Goal: Information Seeking & Learning: Learn about a topic

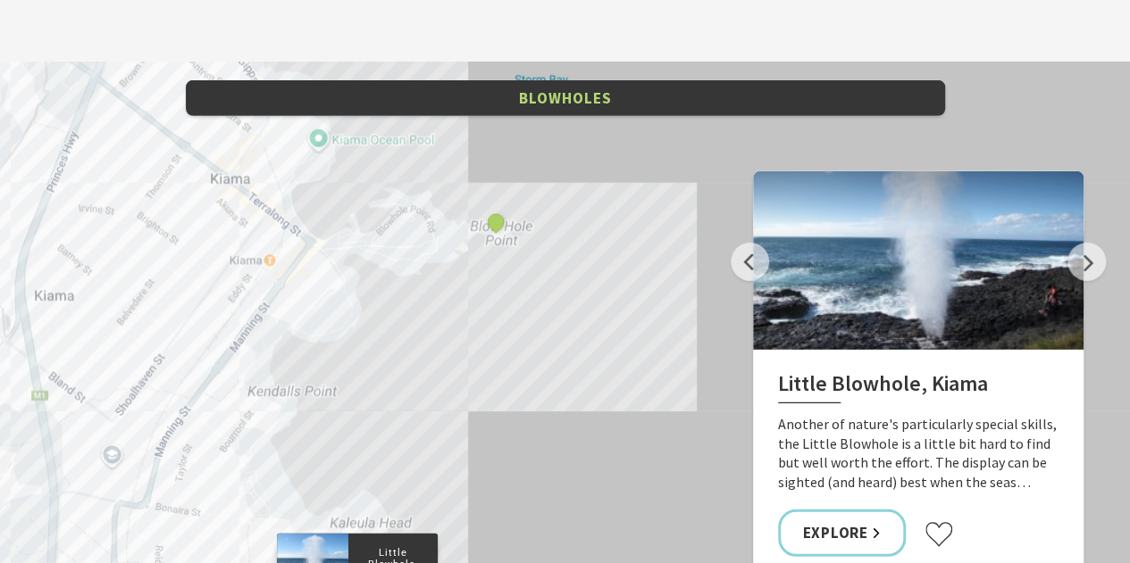
scroll to position [2349, 0]
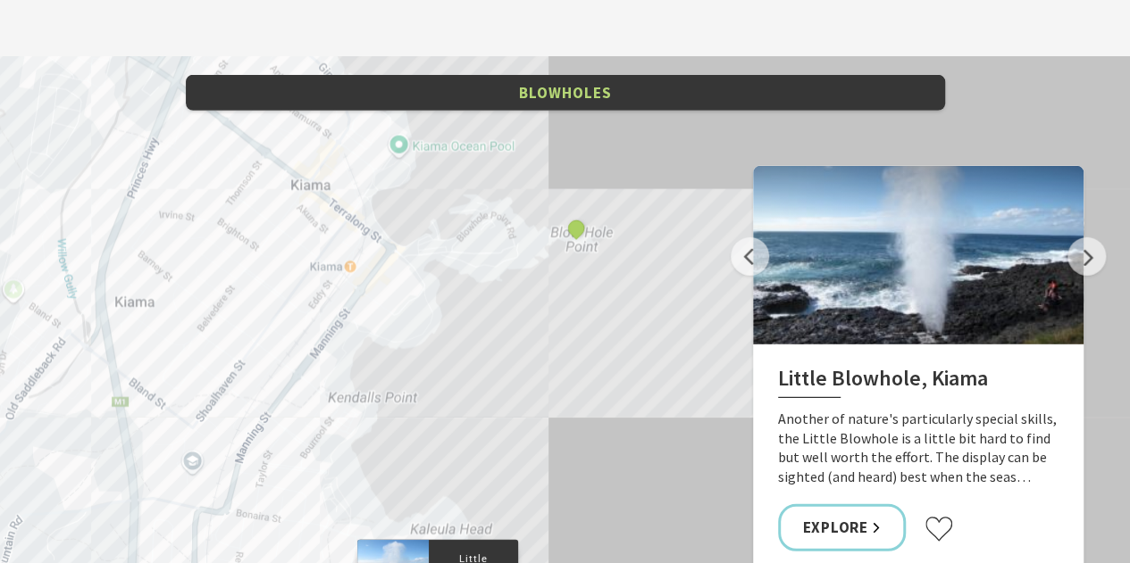
drag, startPoint x: 463, startPoint y: 272, endPoint x: 536, endPoint y: 287, distance: 74.6
click at [536, 287] on div "Little Blowhole, Kiama Kiama Blowhole" at bounding box center [565, 378] width 1130 height 643
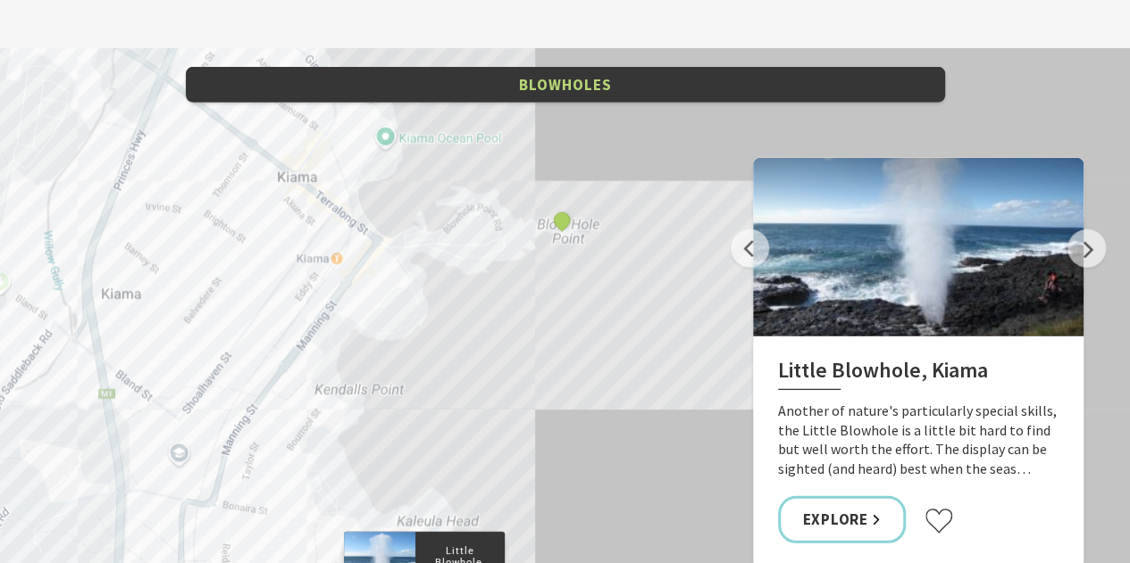
scroll to position [2358, 0]
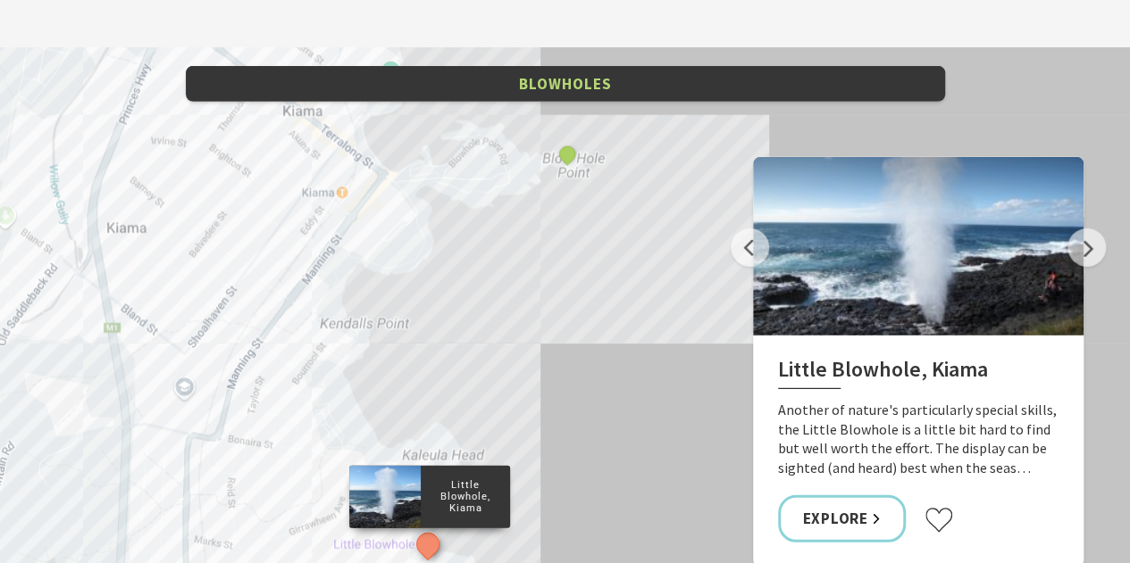
drag, startPoint x: 614, startPoint y: 354, endPoint x: 621, endPoint y: 282, distance: 71.8
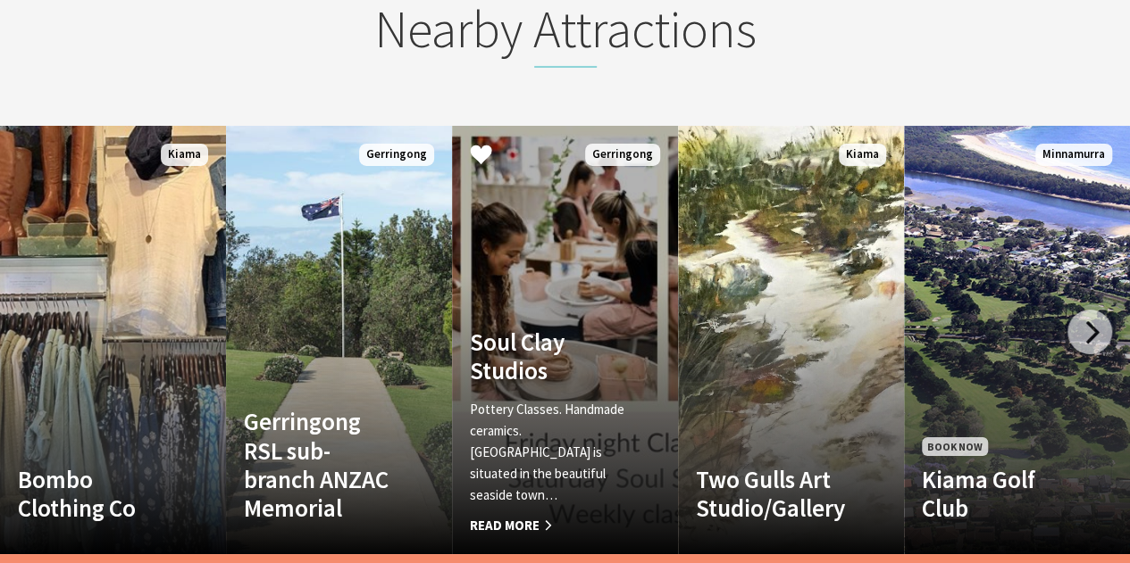
scroll to position [3033, 0]
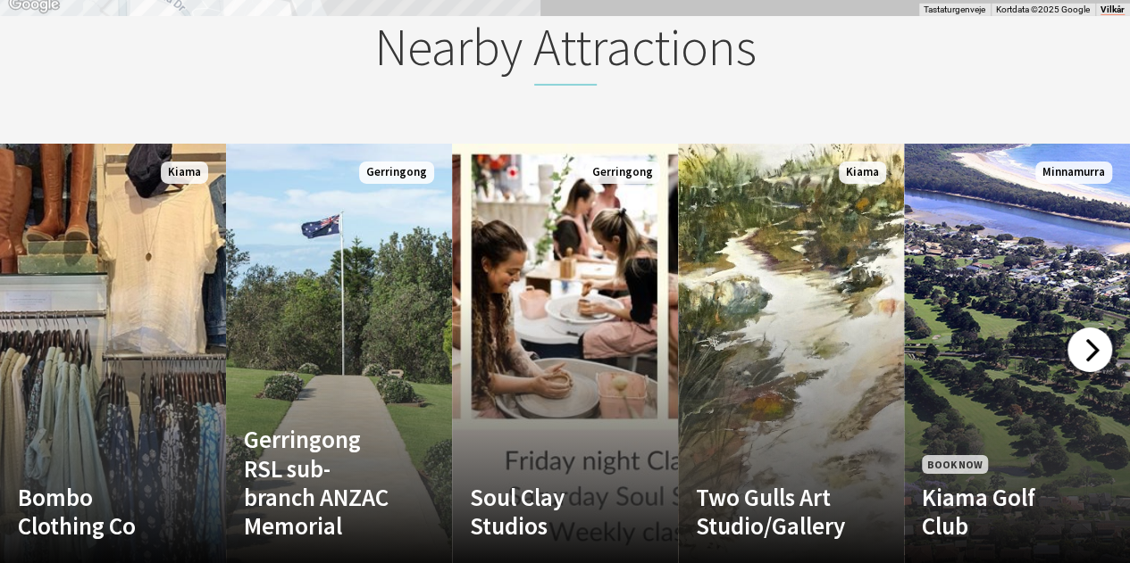
click at [1083, 328] on div at bounding box center [1089, 350] width 45 height 45
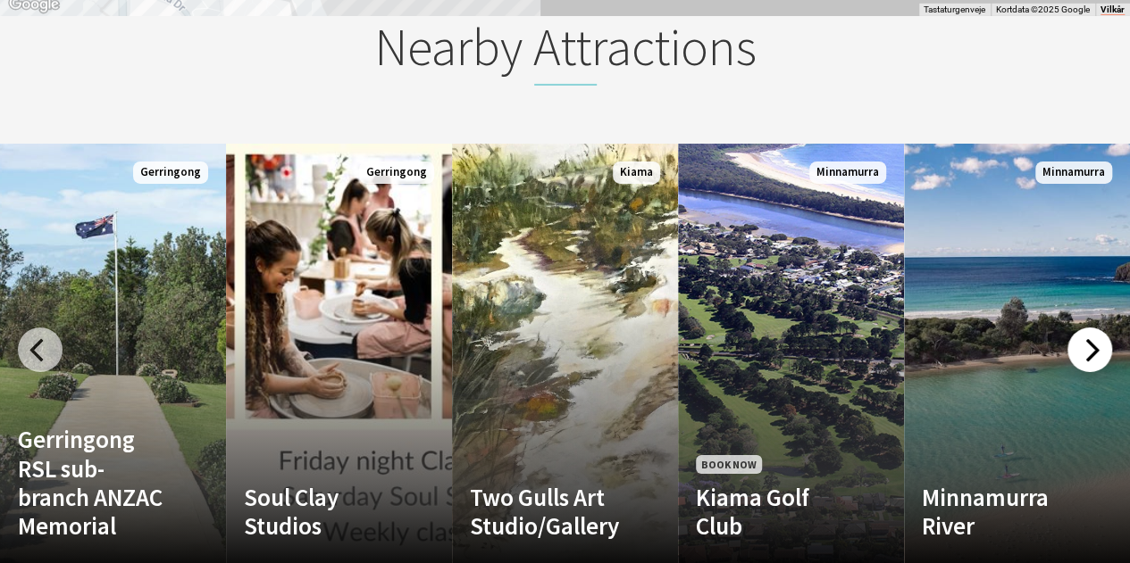
click at [1083, 328] on div at bounding box center [1089, 350] width 45 height 45
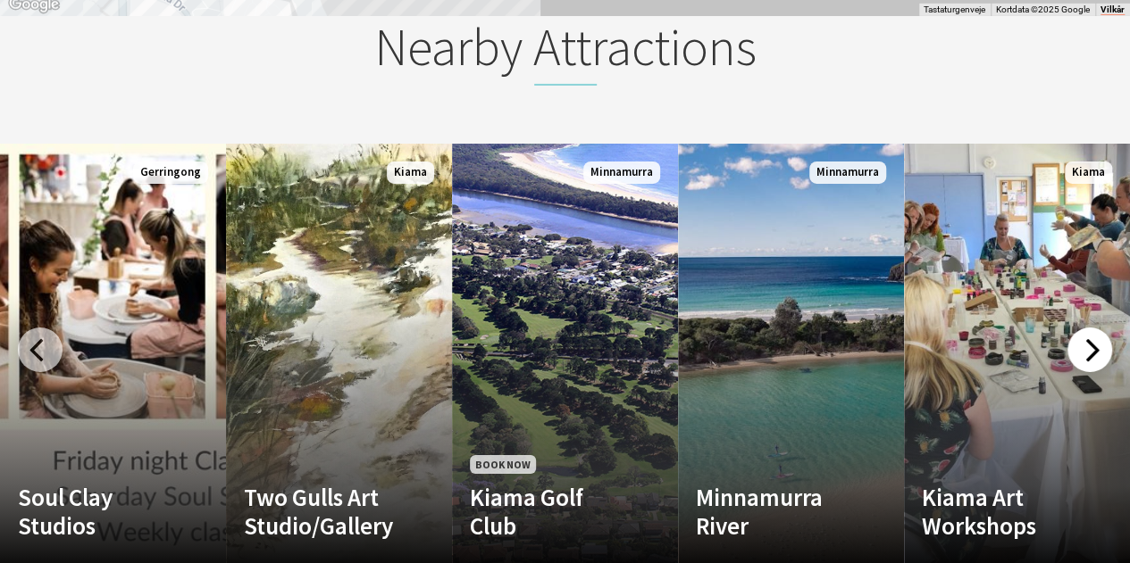
click at [1083, 328] on div at bounding box center [1089, 350] width 45 height 45
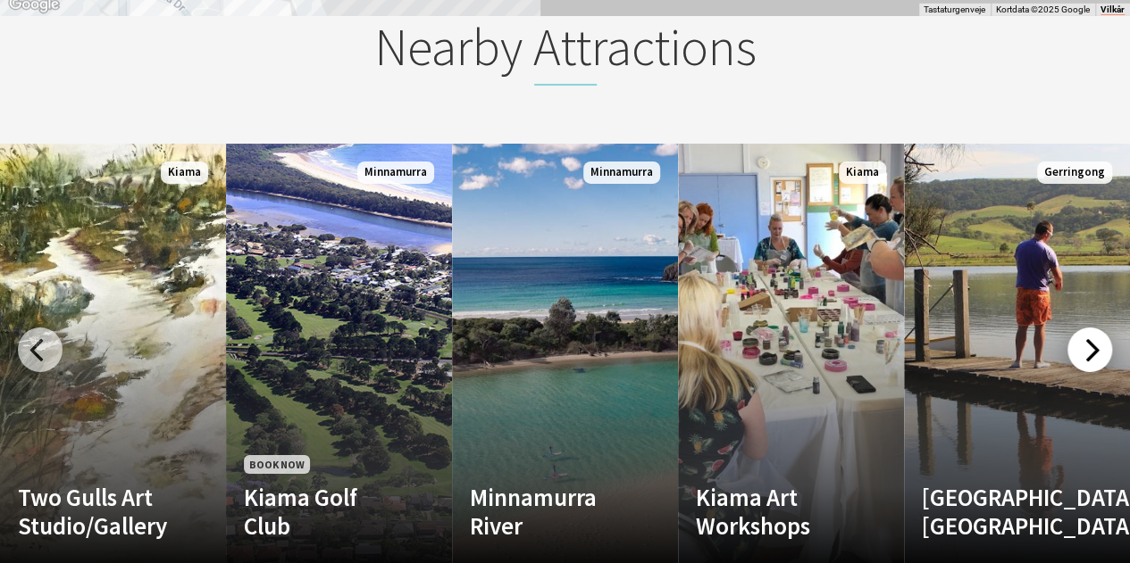
click at [1083, 328] on div at bounding box center [1089, 350] width 45 height 45
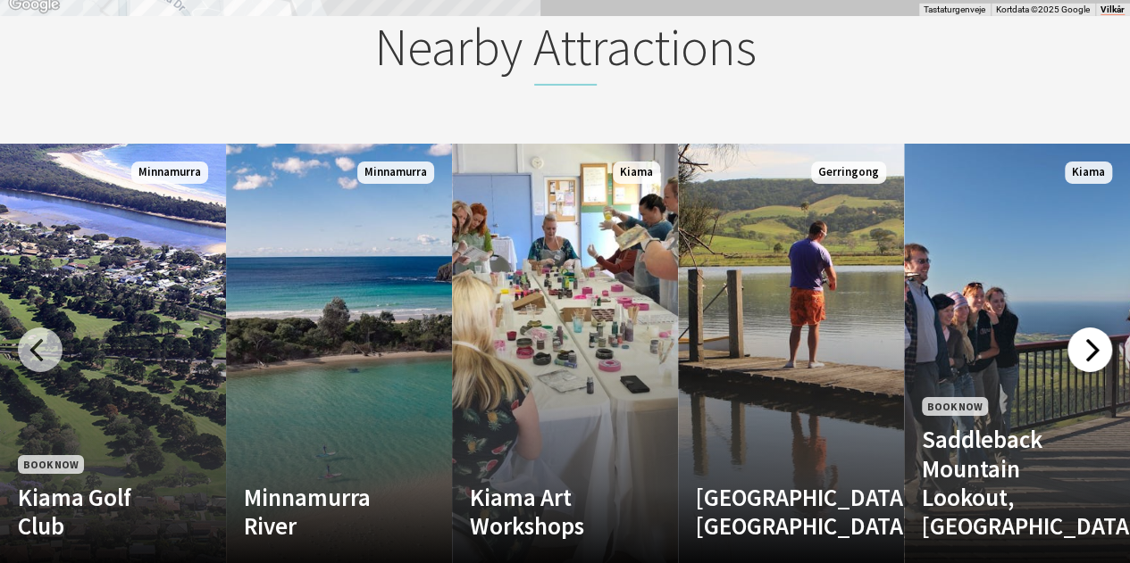
click at [1083, 328] on div at bounding box center [1089, 350] width 45 height 45
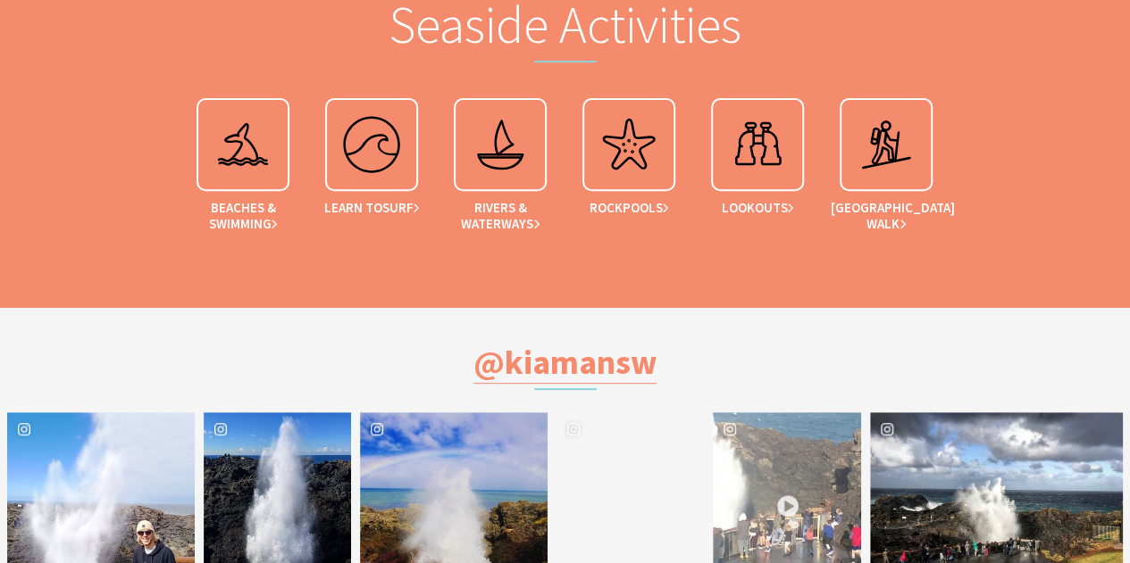
scroll to position [3660, 0]
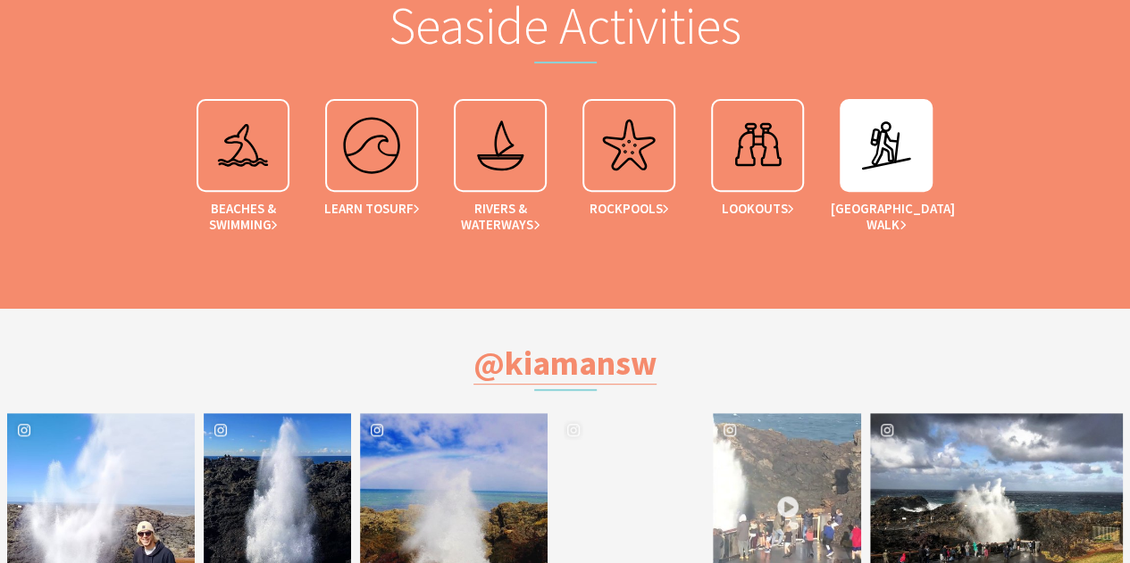
click at [861, 110] on img at bounding box center [885, 145] width 71 height 71
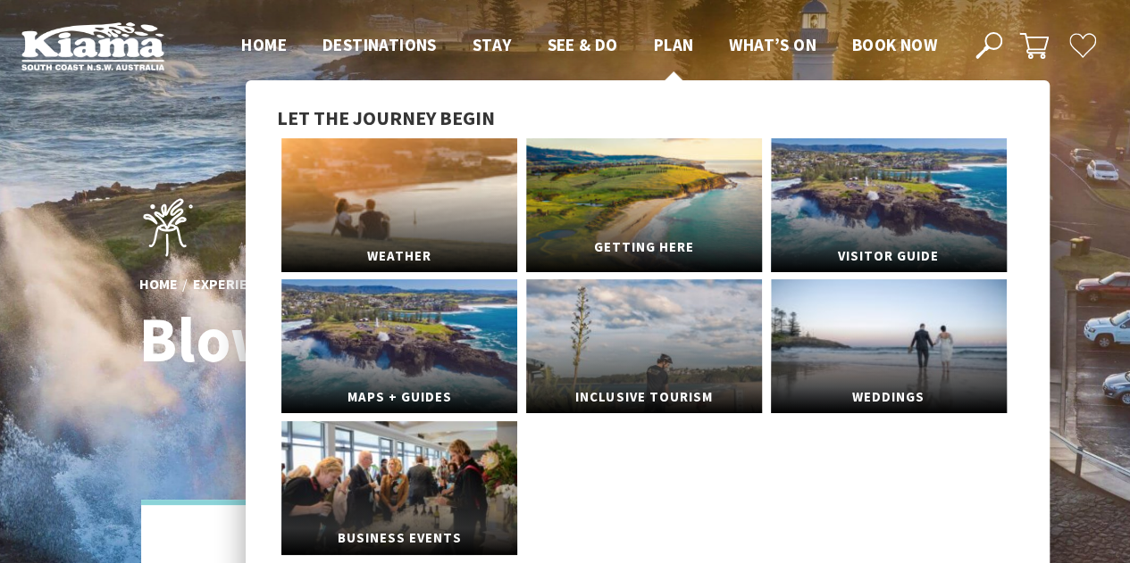
click at [687, 206] on link "Getting Here" at bounding box center [644, 205] width 236 height 134
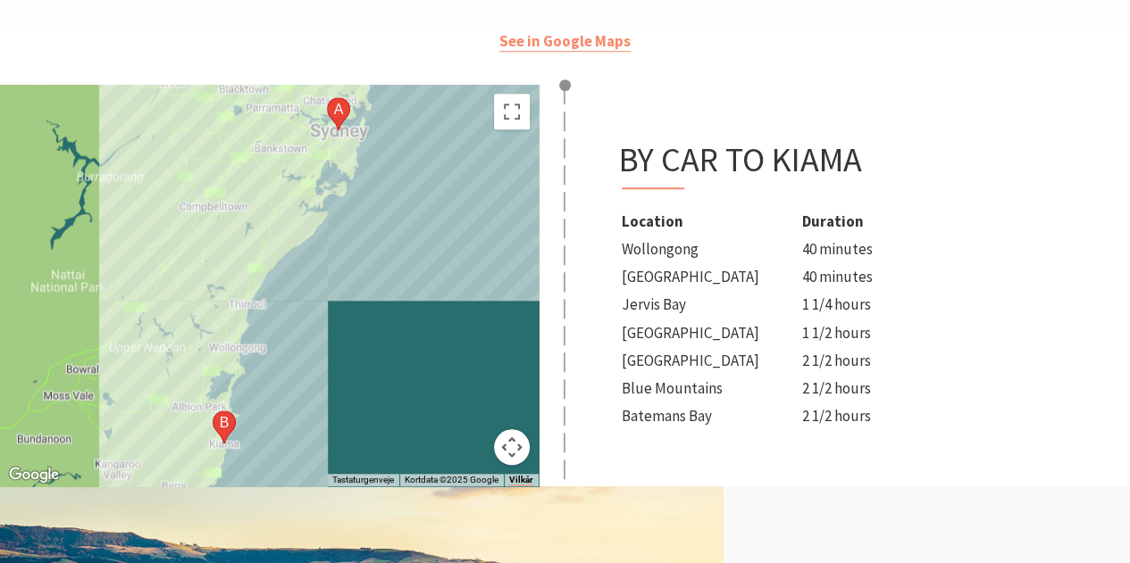
scroll to position [647, 0]
click at [607, 69] on section "See in Google Maps Hvis du vil navigere rundt på kortet ved hjælp af berøringsb…" at bounding box center [565, 258] width 1130 height 457
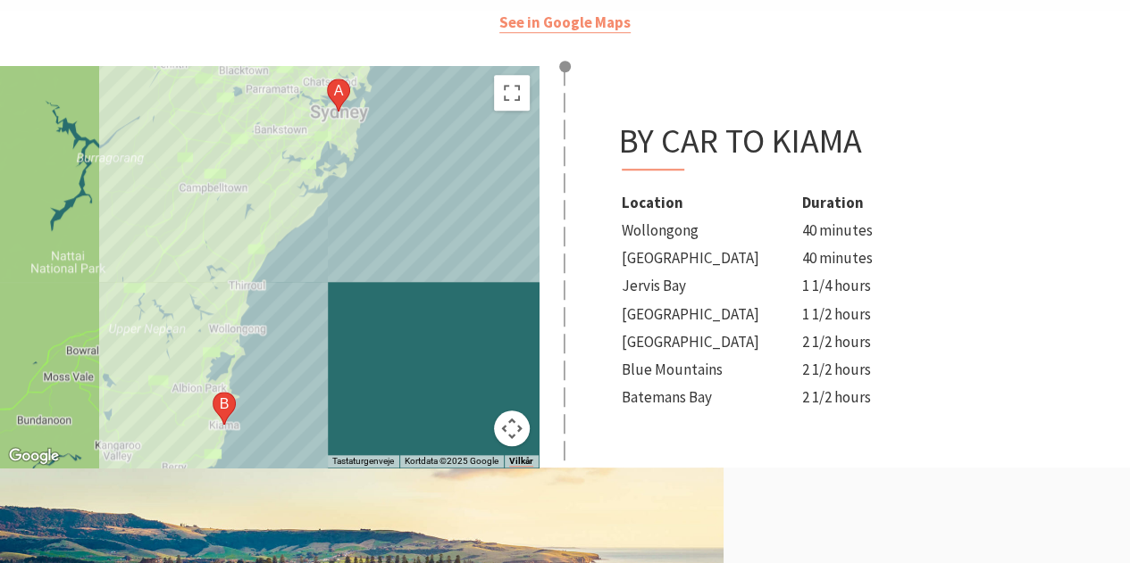
scroll to position [668, 0]
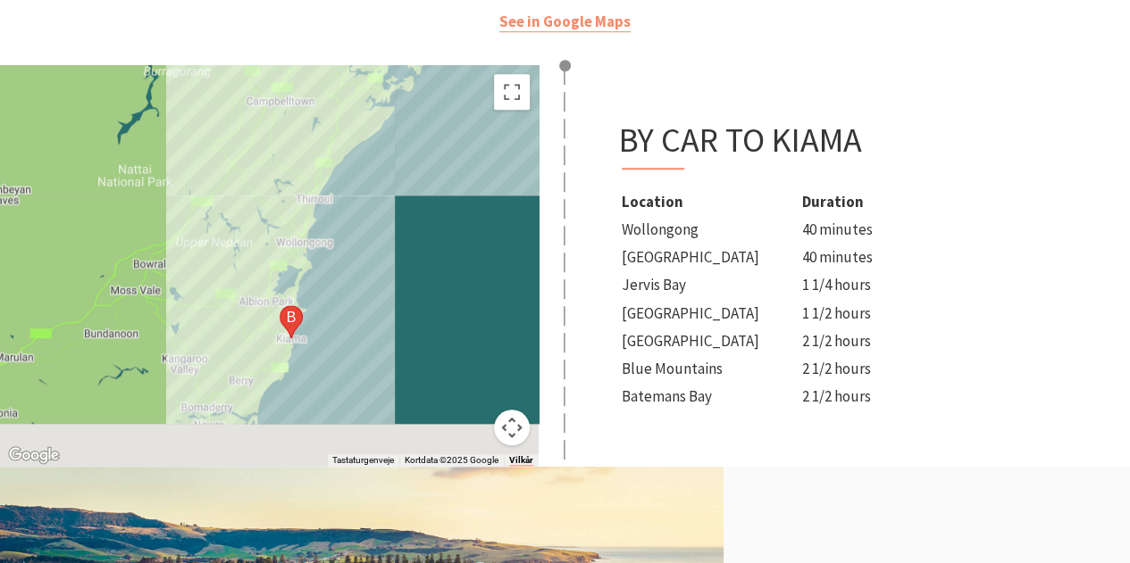
drag, startPoint x: 334, startPoint y: 321, endPoint x: 413, endPoint y: 228, distance: 121.6
click at [413, 228] on div at bounding box center [269, 266] width 538 height 402
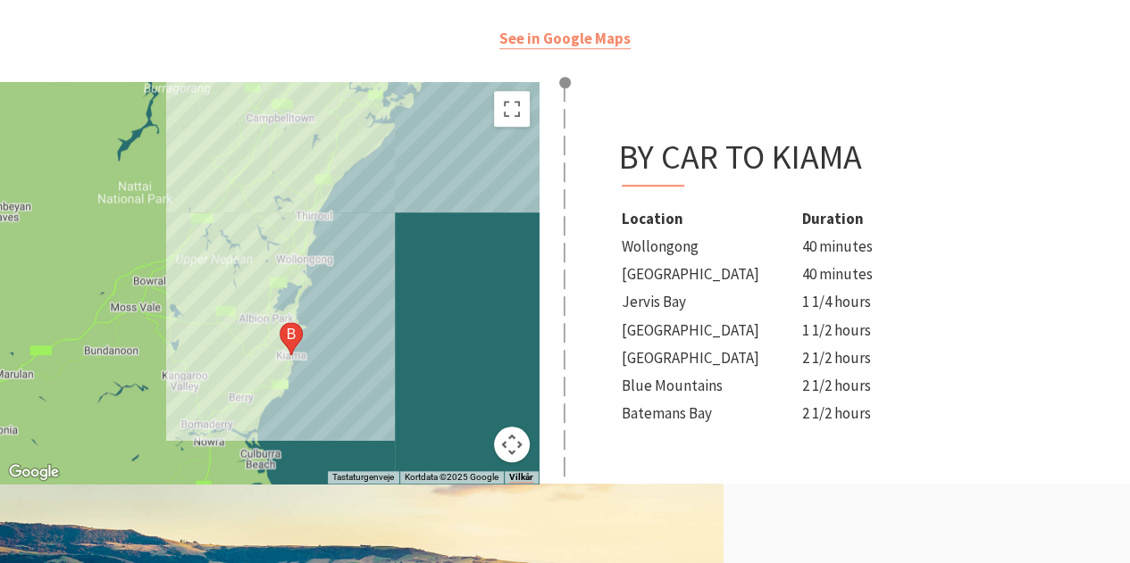
scroll to position [650, 0]
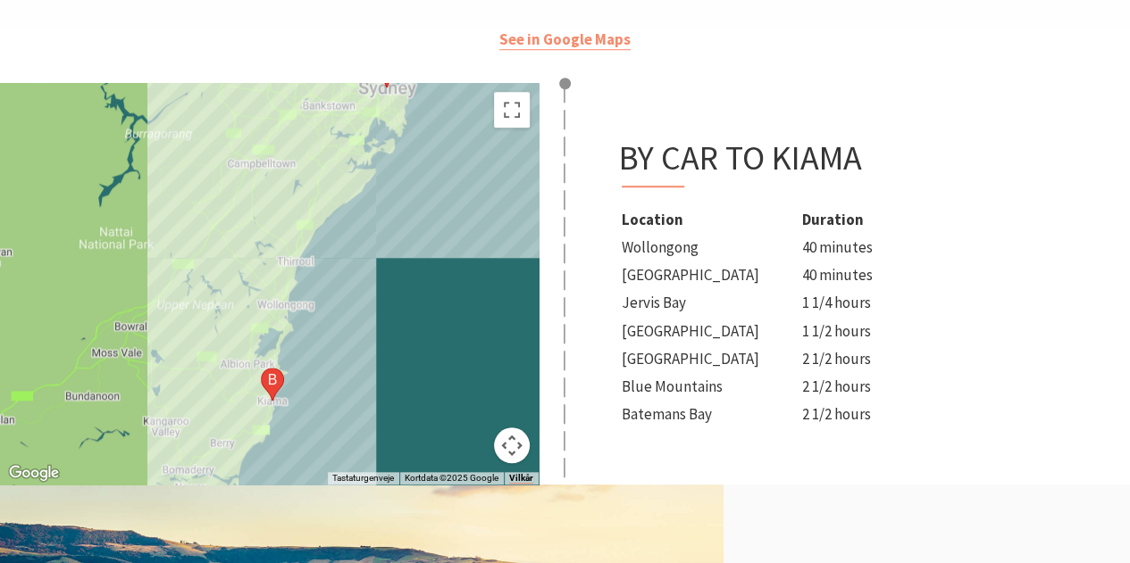
drag, startPoint x: 414, startPoint y: 282, endPoint x: 391, endPoint y: 340, distance: 62.5
click at [391, 340] on div at bounding box center [269, 284] width 538 height 402
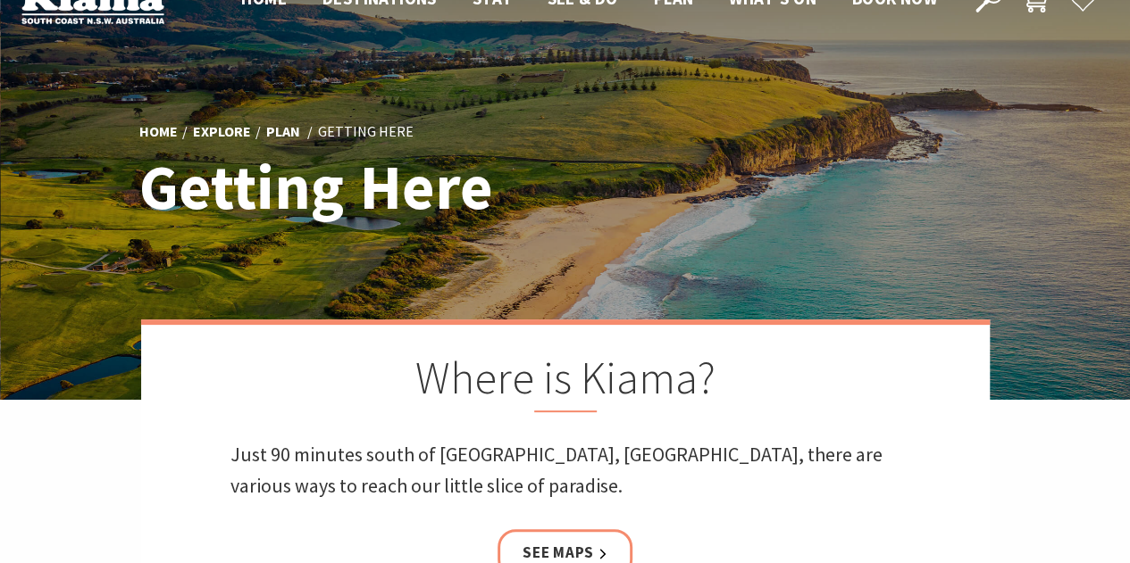
scroll to position [0, 0]
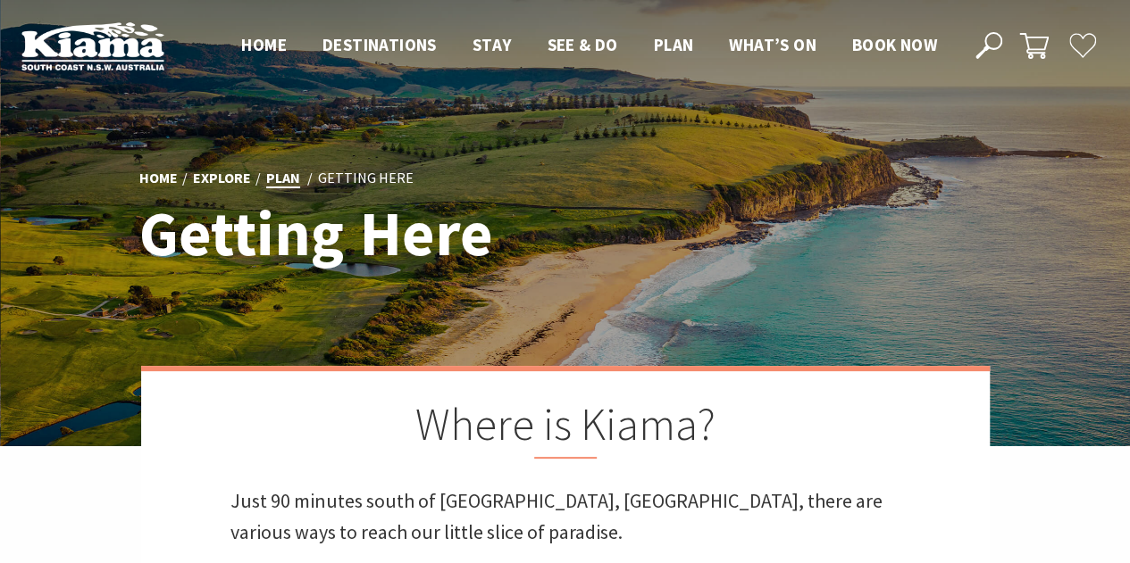
click at [285, 172] on link "Plan" at bounding box center [283, 179] width 34 height 20
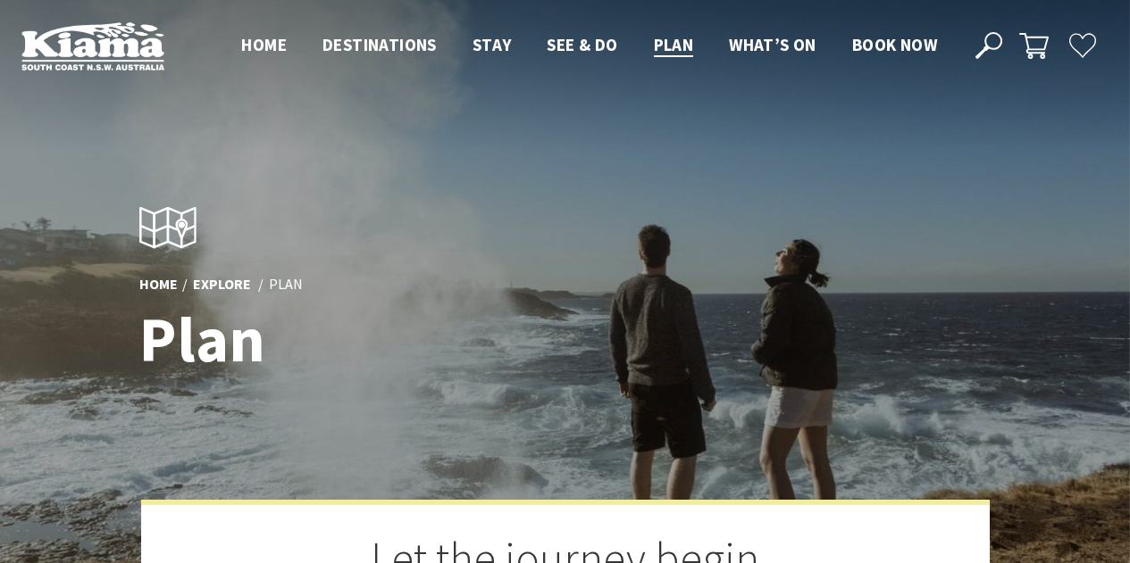
click at [673, 44] on span "Plan" at bounding box center [674, 44] width 40 height 21
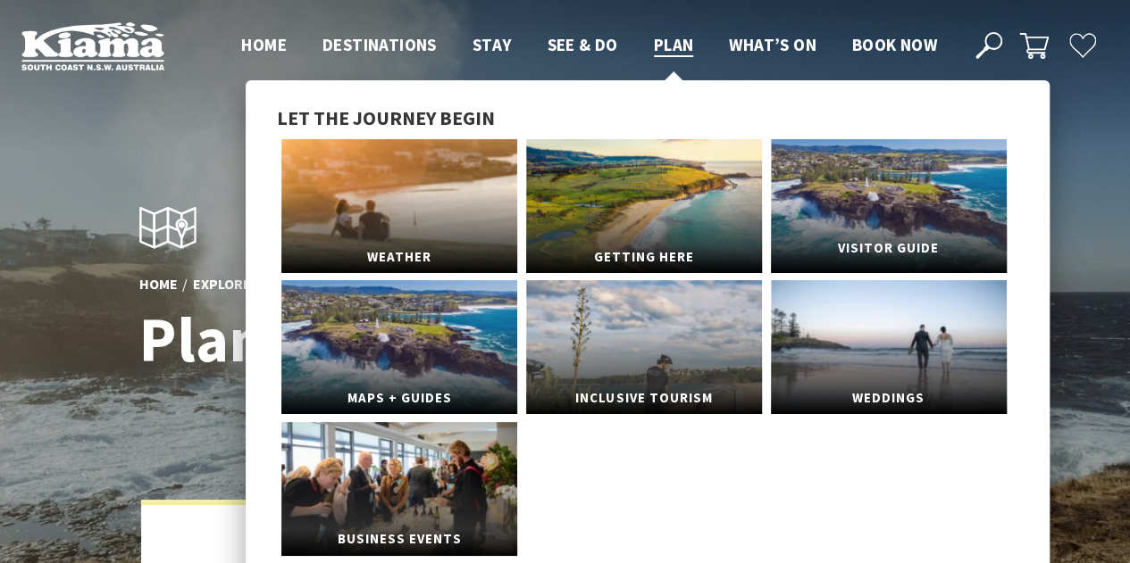
click at [869, 208] on link "Visitor Guide" at bounding box center [889, 206] width 236 height 134
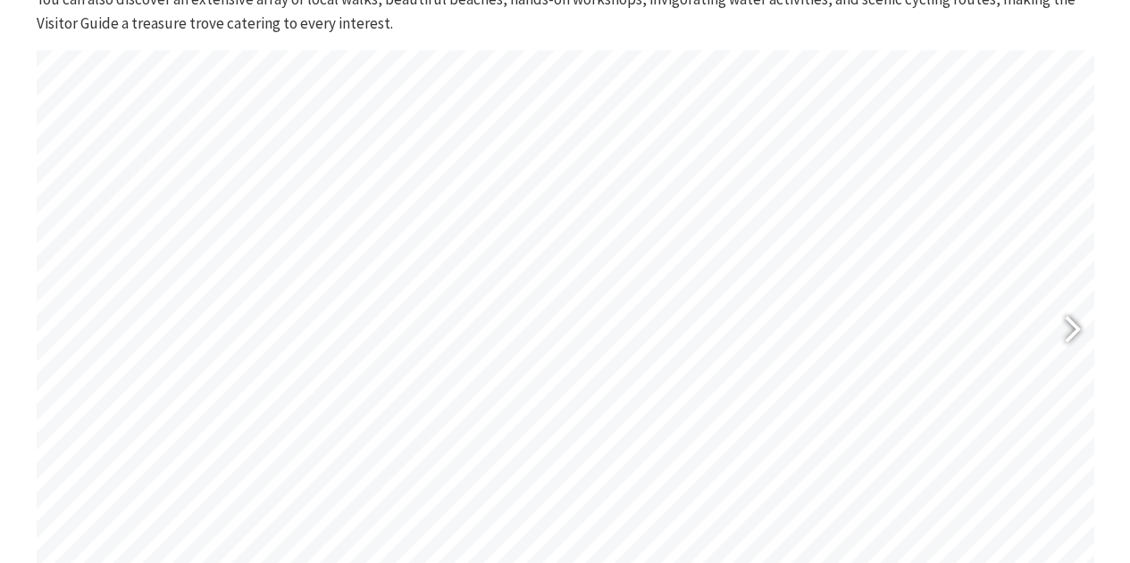
scroll to position [746, 0]
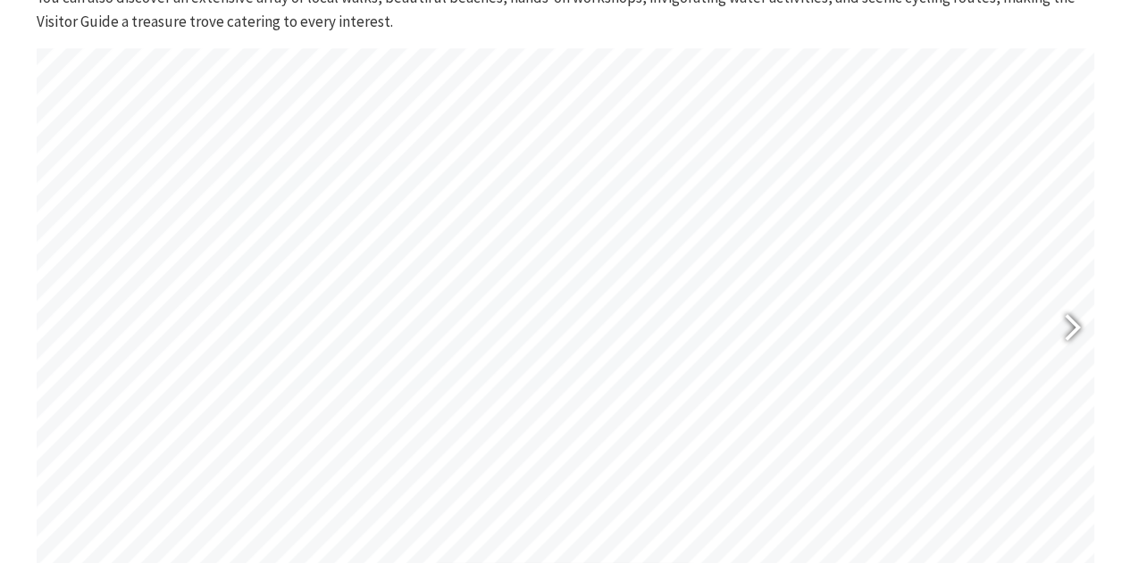
click at [1075, 333] on div at bounding box center [1064, 329] width 41 height 65
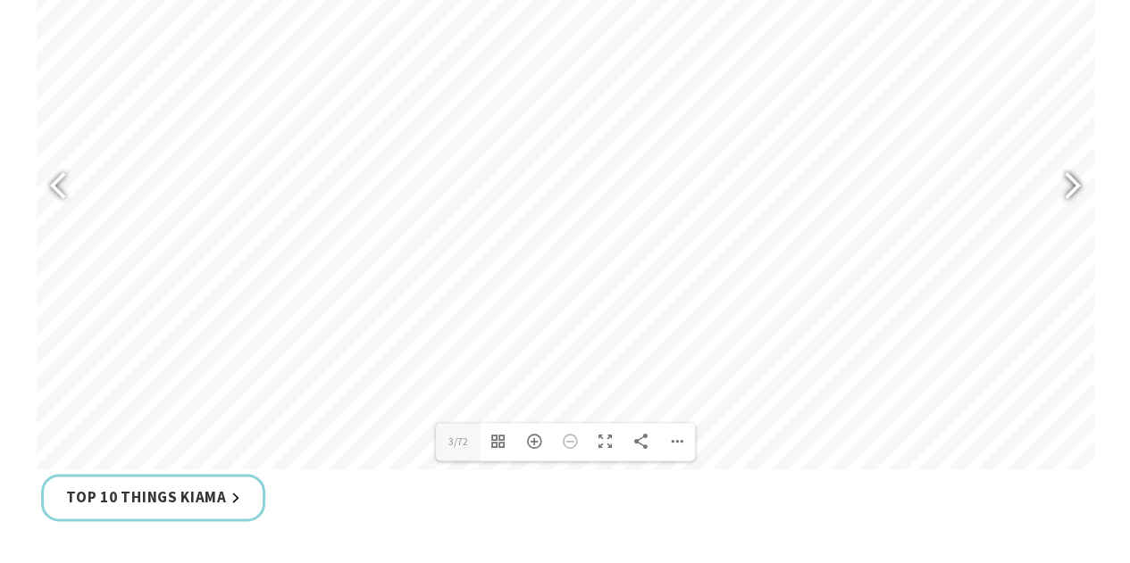
scroll to position [815, 0]
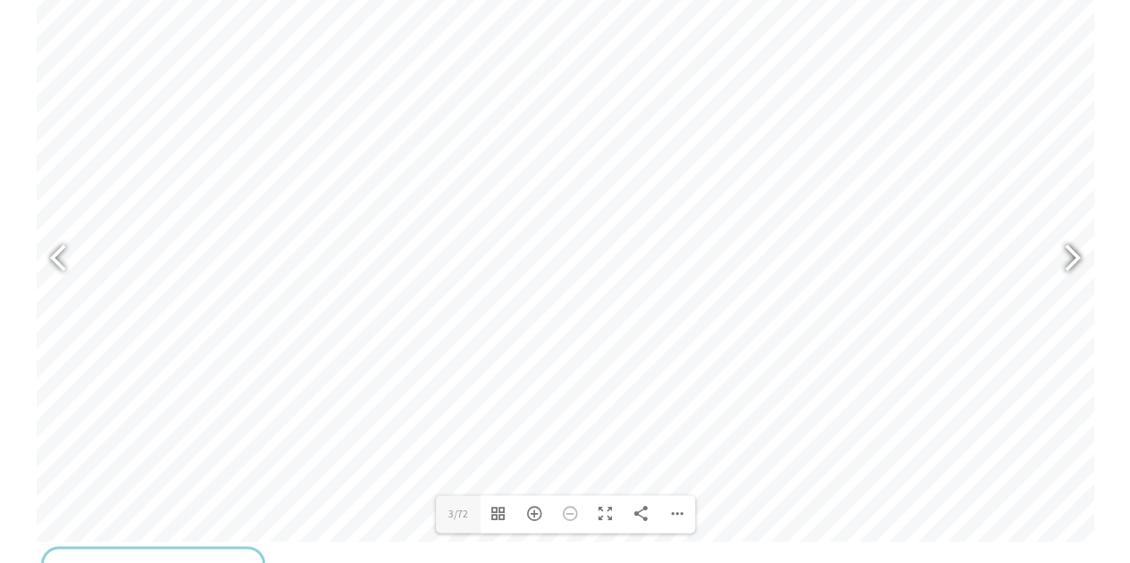
click at [1068, 260] on div at bounding box center [1064, 260] width 41 height 65
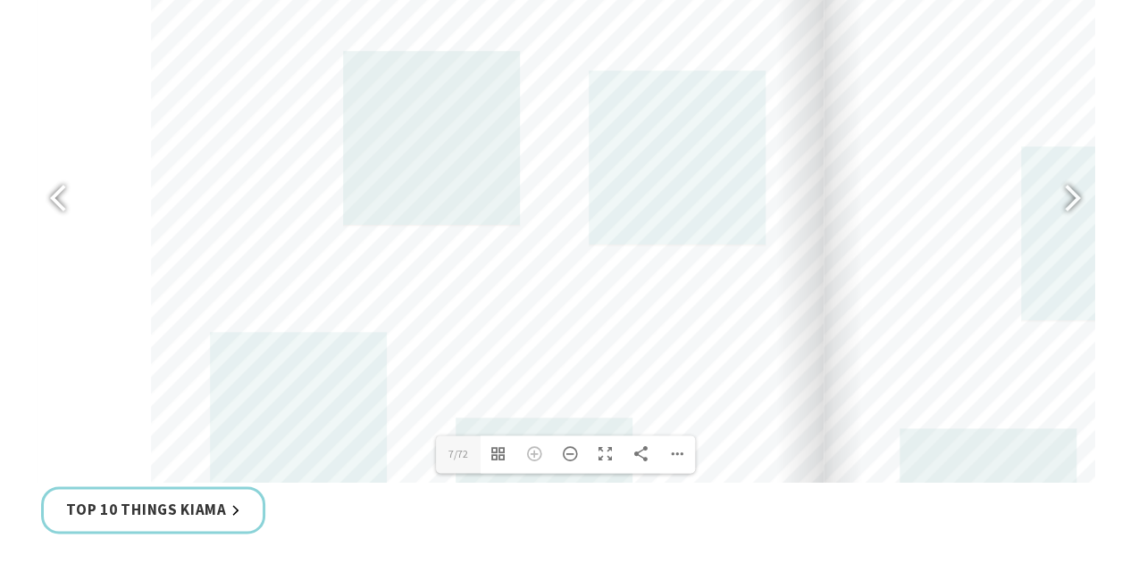
scroll to position [876, 0]
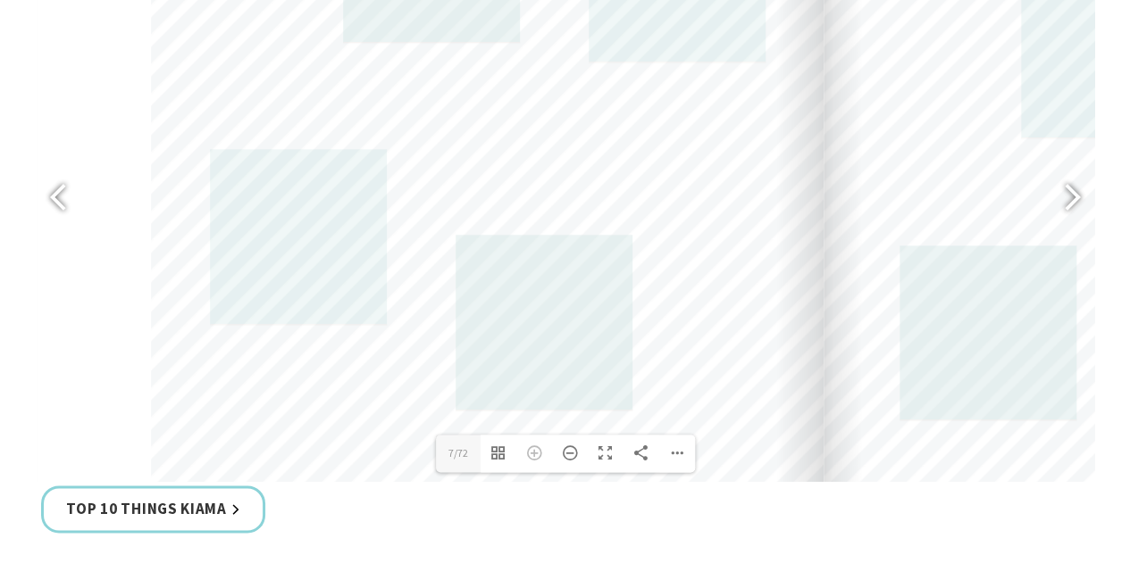
drag, startPoint x: 213, startPoint y: 319, endPoint x: 213, endPoint y: 136, distance: 183.1
click at [213, 136] on div at bounding box center [487, 51] width 672 height 952
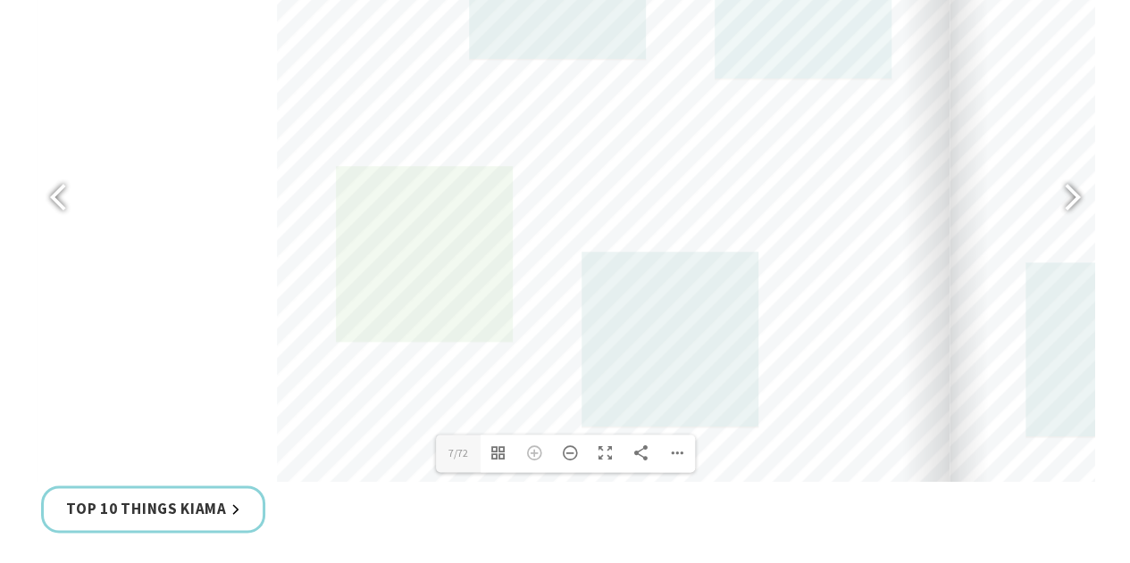
click at [419, 252] on link at bounding box center [424, 254] width 177 height 176
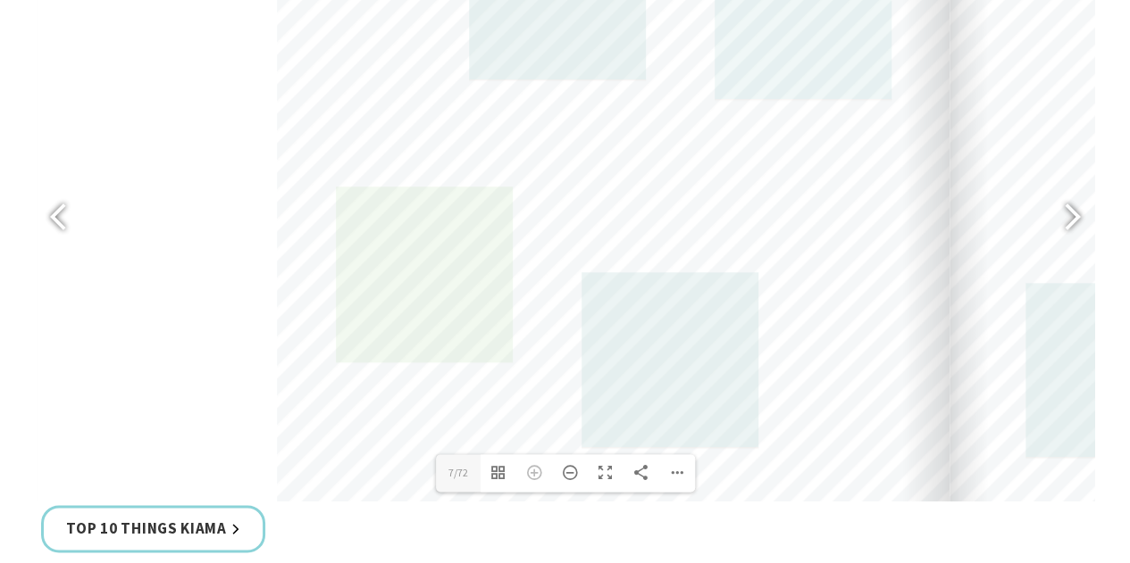
scroll to position [859, 0]
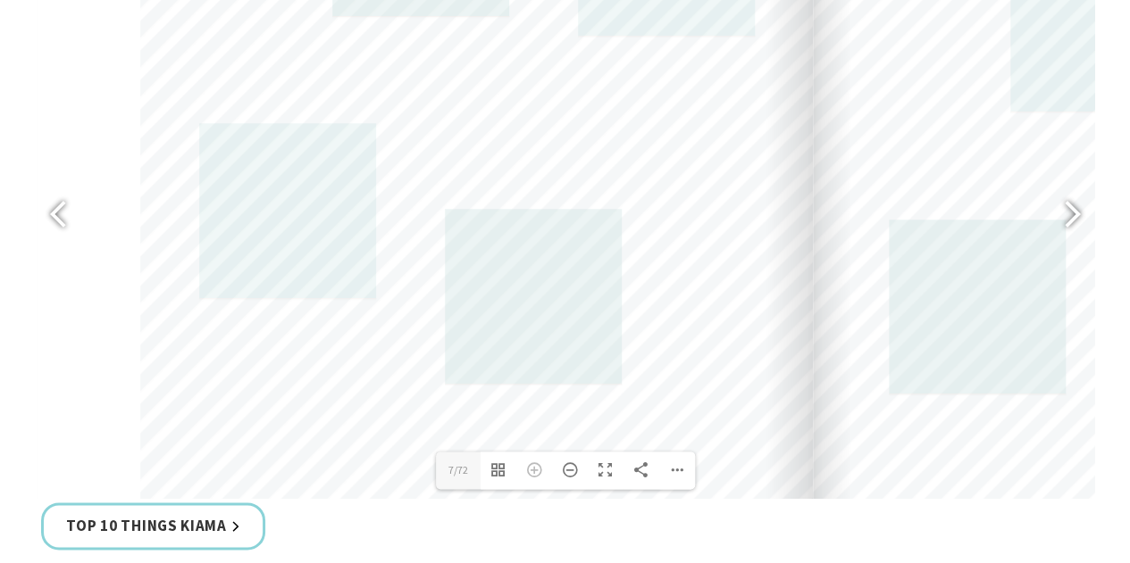
drag, startPoint x: 490, startPoint y: 425, endPoint x: 702, endPoint y: 421, distance: 211.7
click at [702, 421] on div at bounding box center [476, 25] width 672 height 952
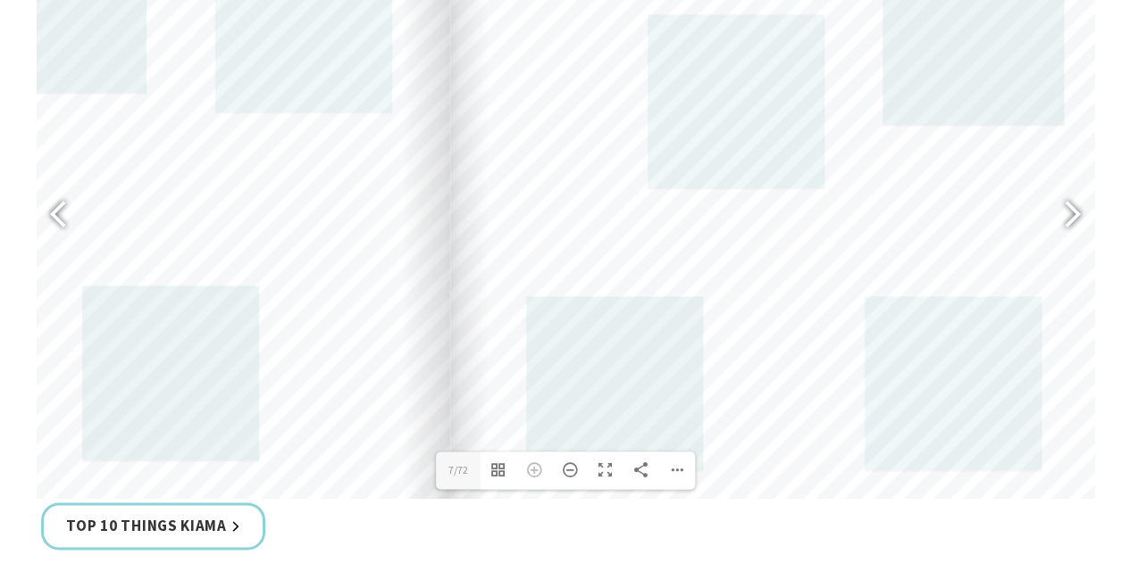
drag, startPoint x: 767, startPoint y: 421, endPoint x: 385, endPoint y: 504, distance: 391.1
click at [385, 504] on div "The 2025 Kiama Visitor Guide is the must-have handbook for visitors, highlighti…" at bounding box center [565, 163] width 1072 height 784
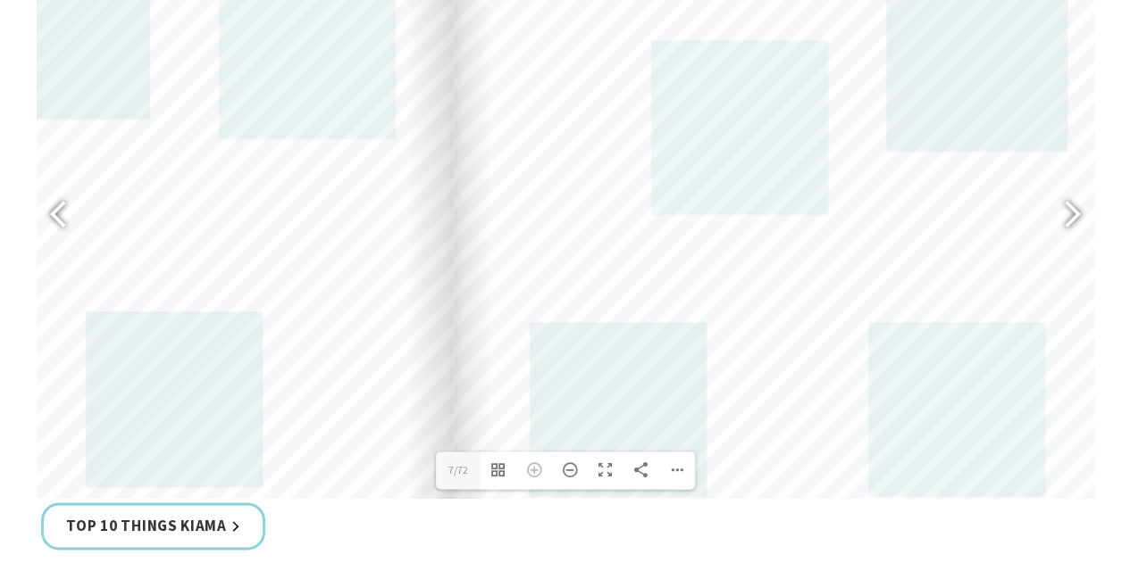
click at [408, 463] on div at bounding box center [117, 128] width 672 height 952
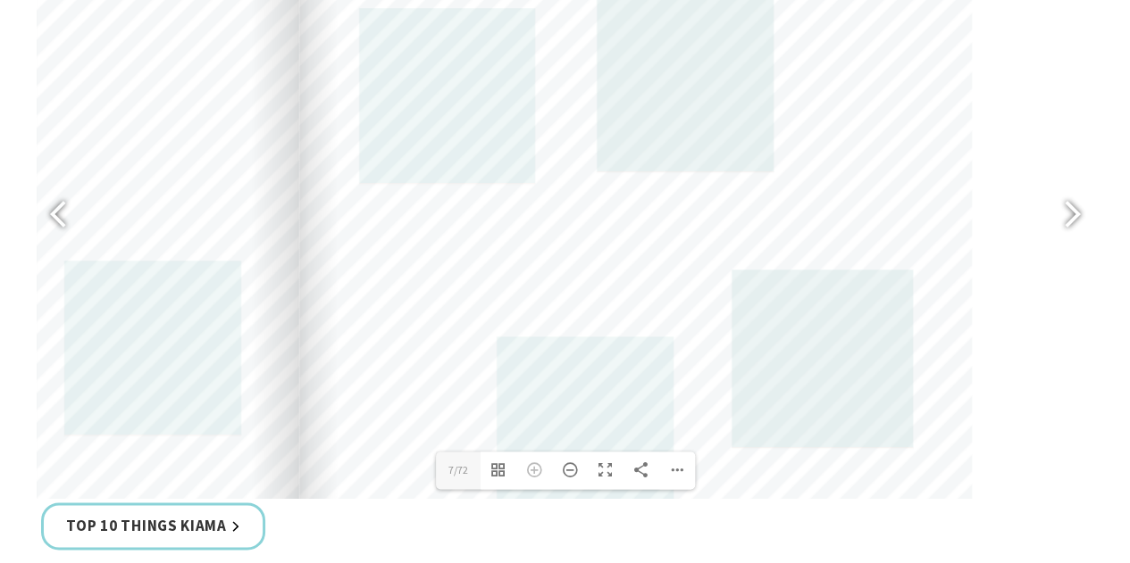
drag, startPoint x: 514, startPoint y: 208, endPoint x: 371, endPoint y: 592, distance: 409.7
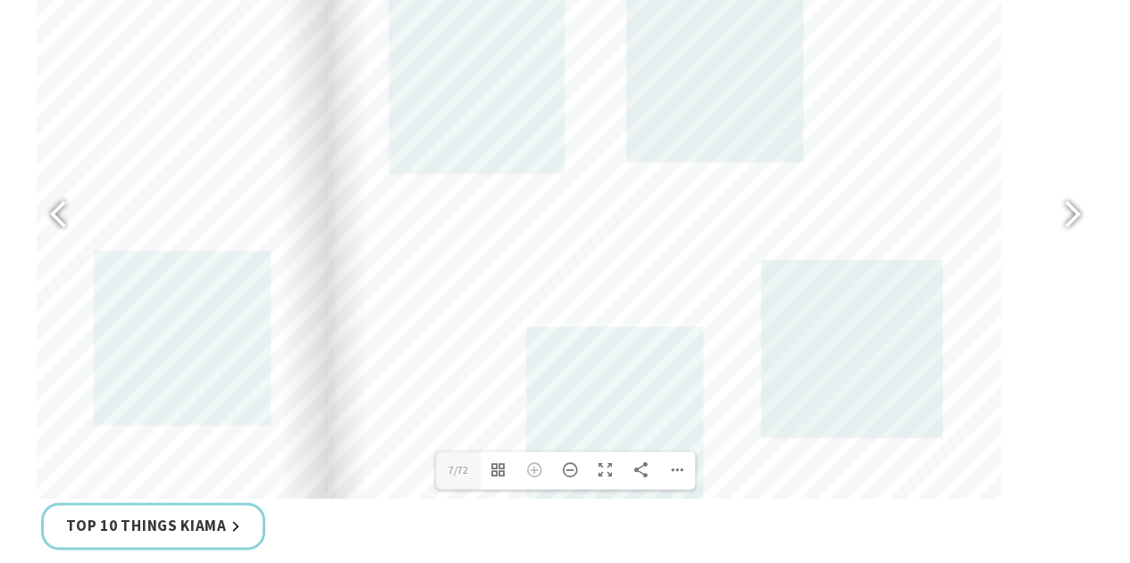
click at [395, 486] on div at bounding box center [665, 414] width 672 height 952
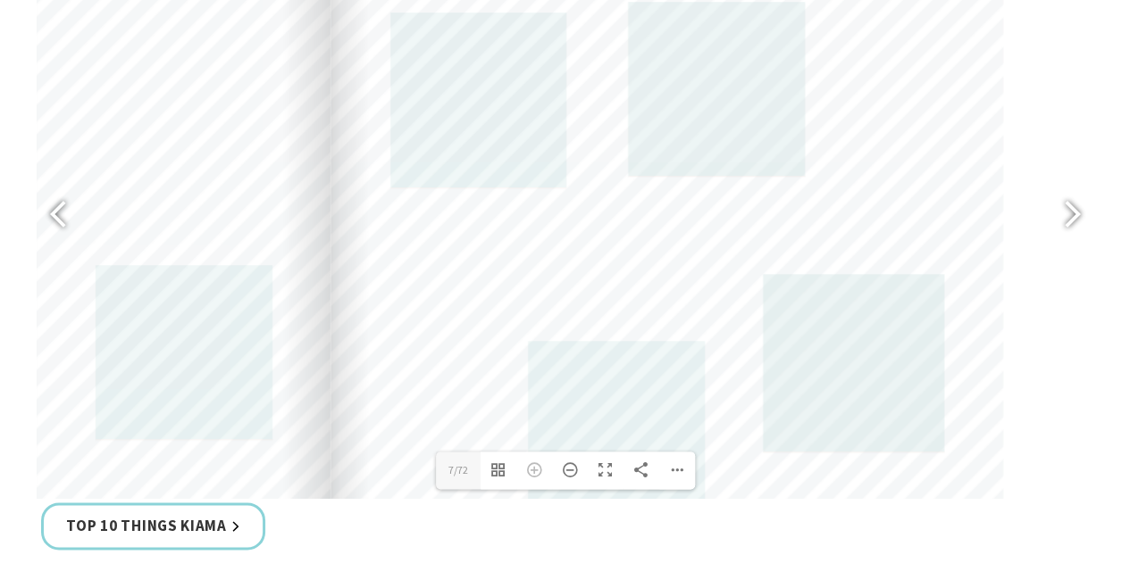
drag, startPoint x: 357, startPoint y: 321, endPoint x: 358, endPoint y: 385, distance: 64.3
click at [358, 385] on div at bounding box center [666, 429] width 672 height 952
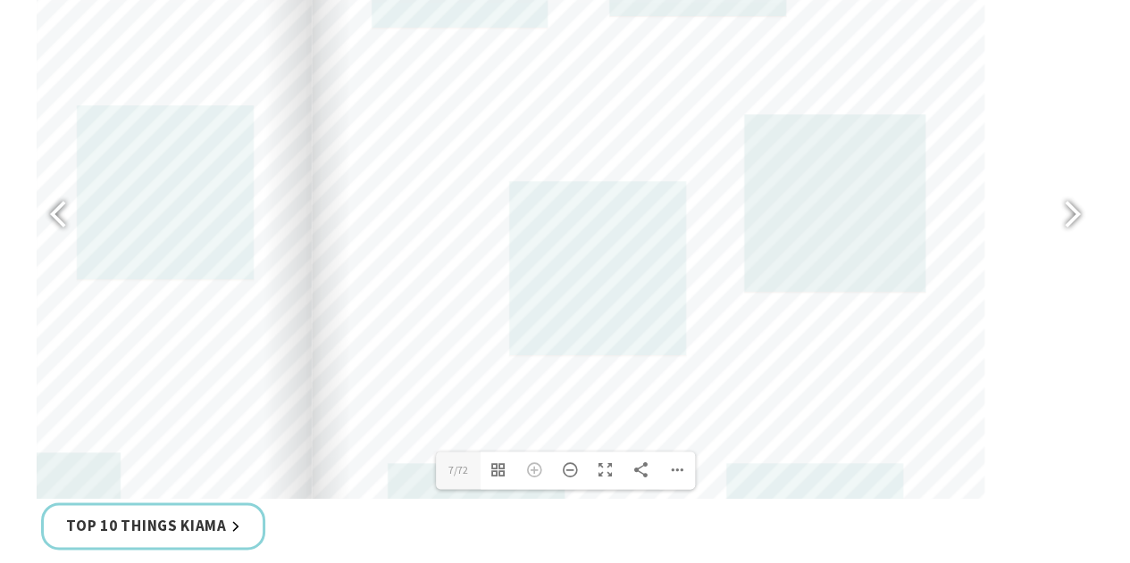
drag, startPoint x: 968, startPoint y: 262, endPoint x: 949, endPoint y: 102, distance: 160.9
click at [949, 102] on div at bounding box center [648, 269] width 672 height 952
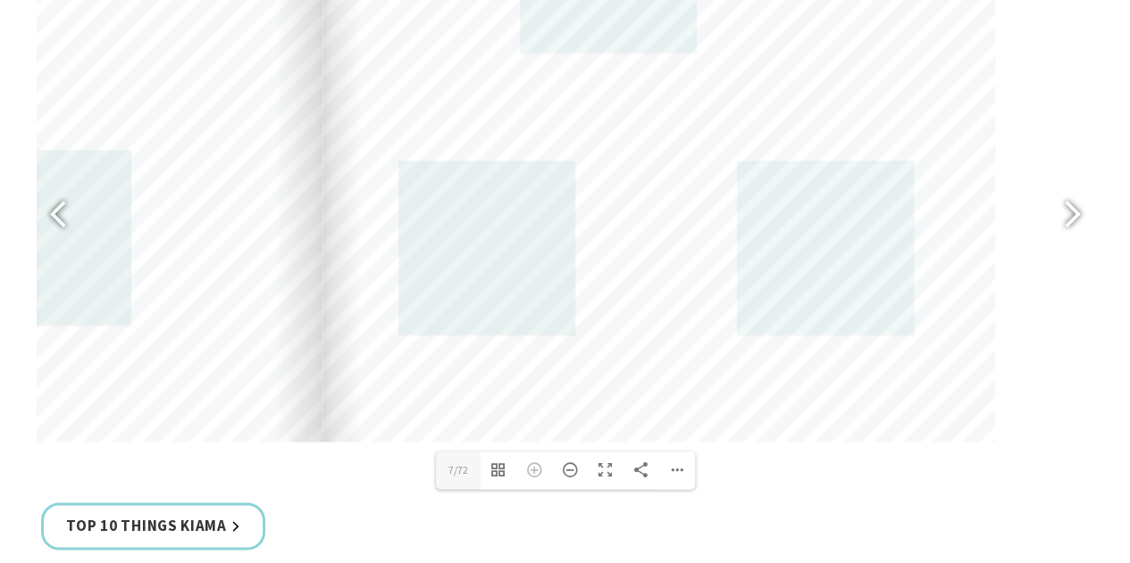
drag, startPoint x: 959, startPoint y: 413, endPoint x: 970, endPoint y: 104, distance: 308.2
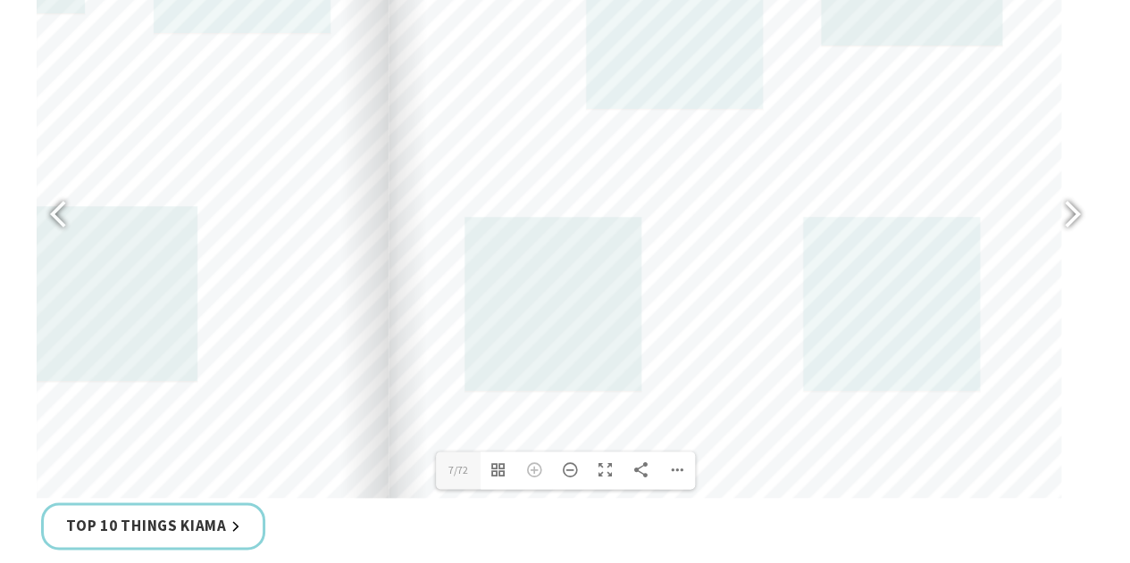
drag, startPoint x: 969, startPoint y: 156, endPoint x: 1142, endPoint y: 288, distance: 217.9
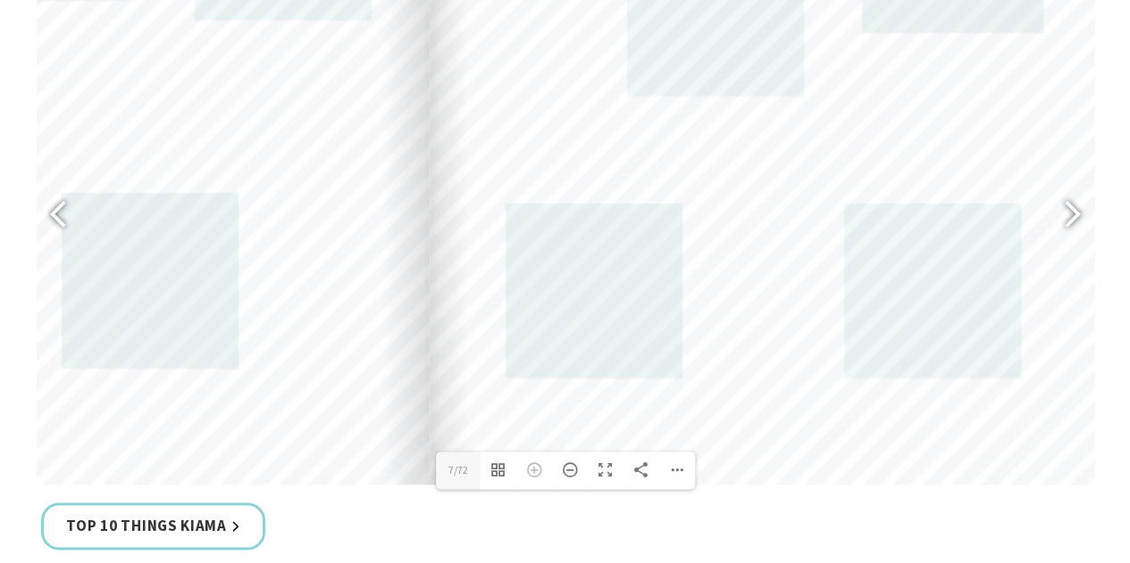
click at [766, 201] on div at bounding box center [766, 9] width 672 height 952
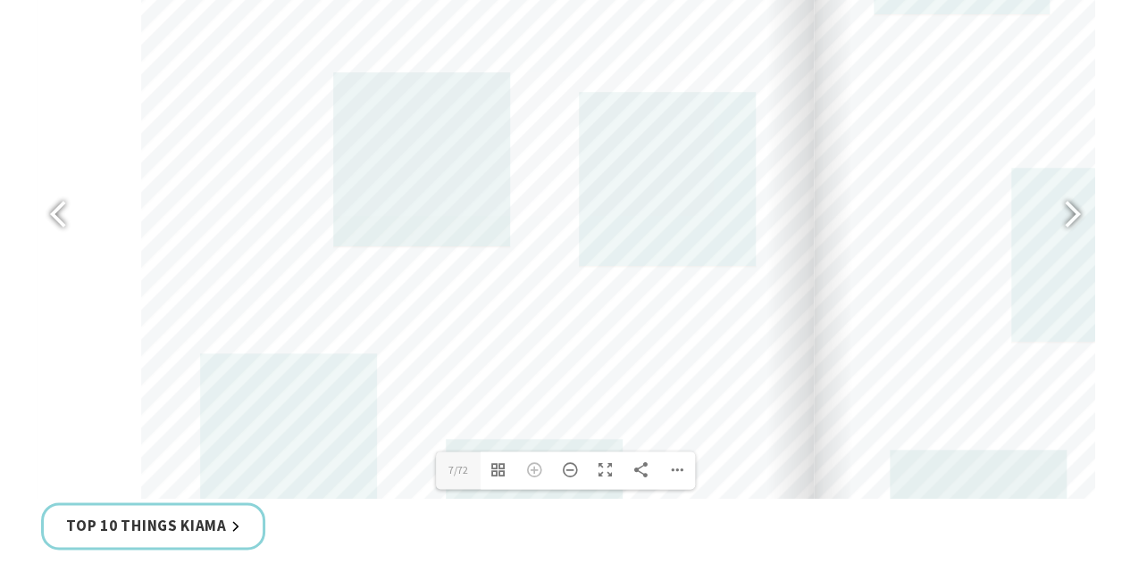
drag, startPoint x: 373, startPoint y: 186, endPoint x: 756, endPoint y: 430, distance: 454.5
click at [756, 430] on div at bounding box center [477, 255] width 672 height 952
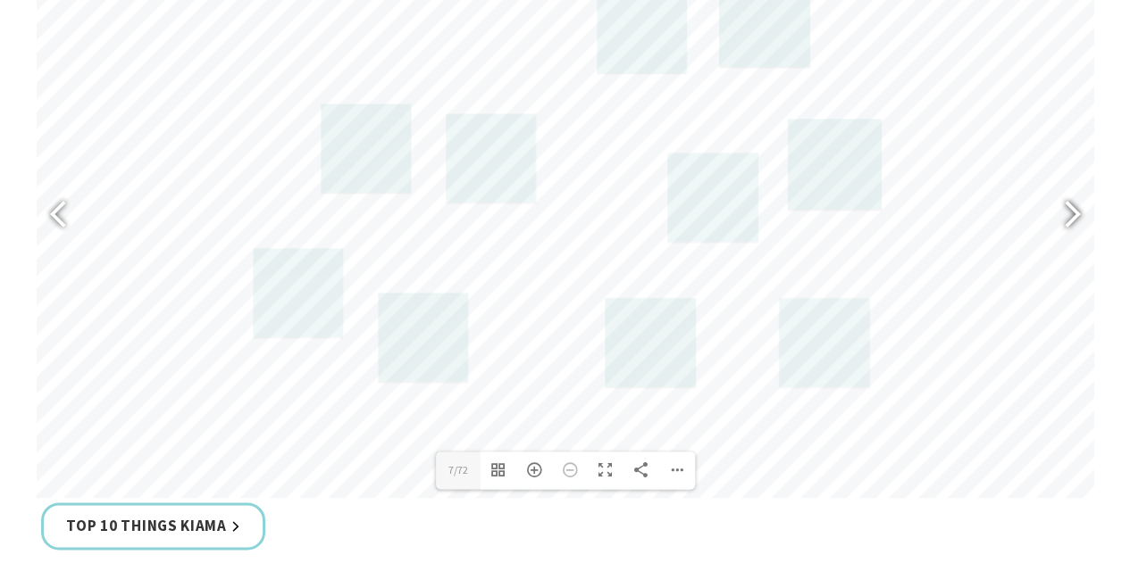
click at [1056, 188] on div at bounding box center [1064, 216] width 41 height 65
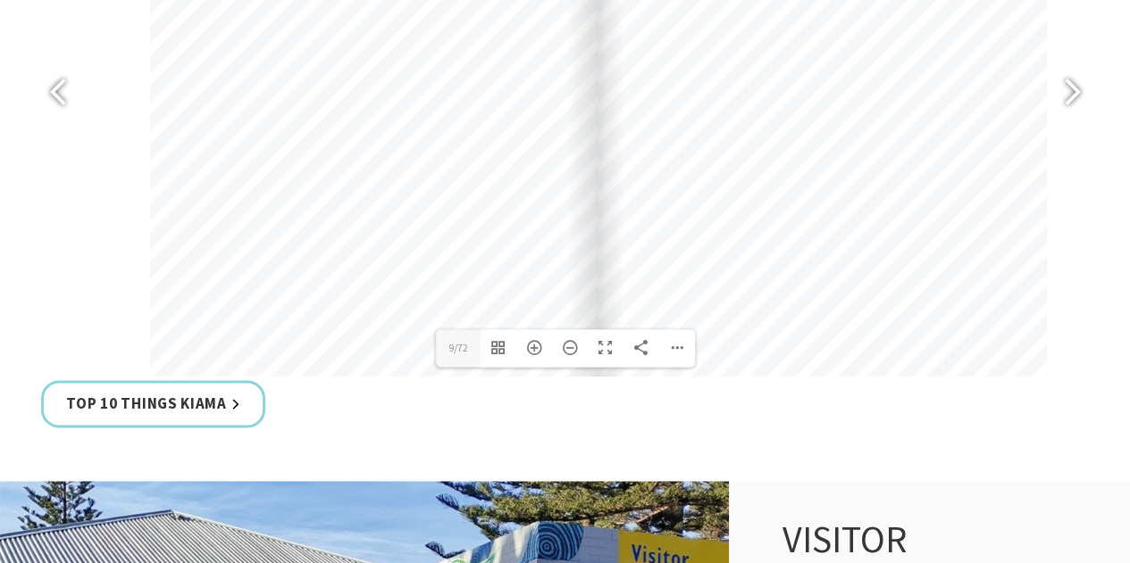
scroll to position [1000, 0]
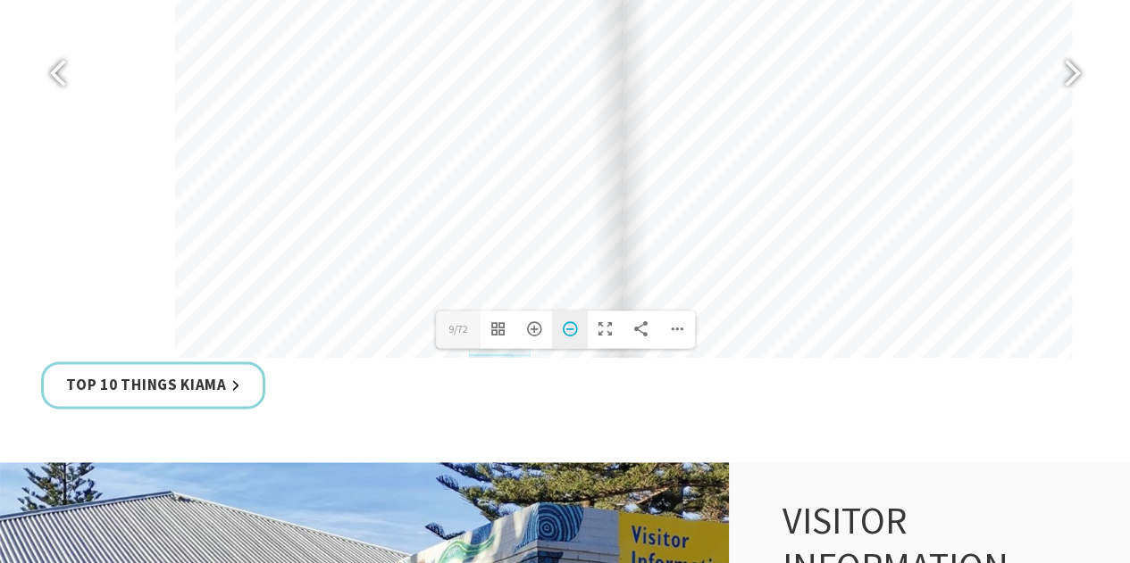
drag, startPoint x: 525, startPoint y: 278, endPoint x: 567, endPoint y: 339, distance: 74.5
click at [567, 339] on div "Loading PDF 20% ... Close Share 9 9/72 Toggle Thumbnails Zoom In Zoom Out Toggl…" at bounding box center [565, 75] width 1057 height 563
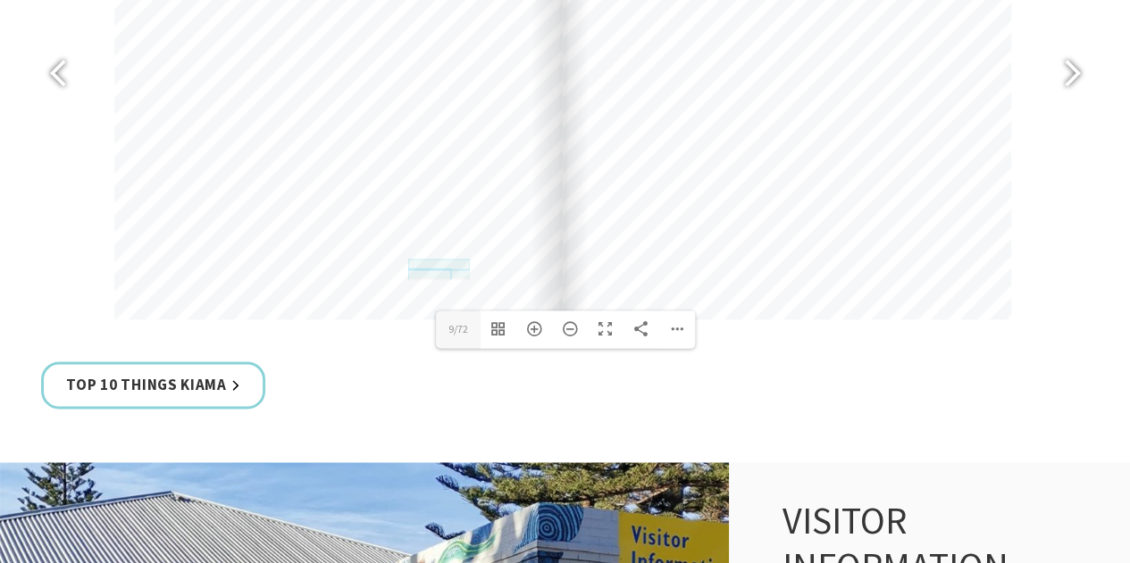
click at [489, 221] on div at bounding box center [338, 2] width 448 height 635
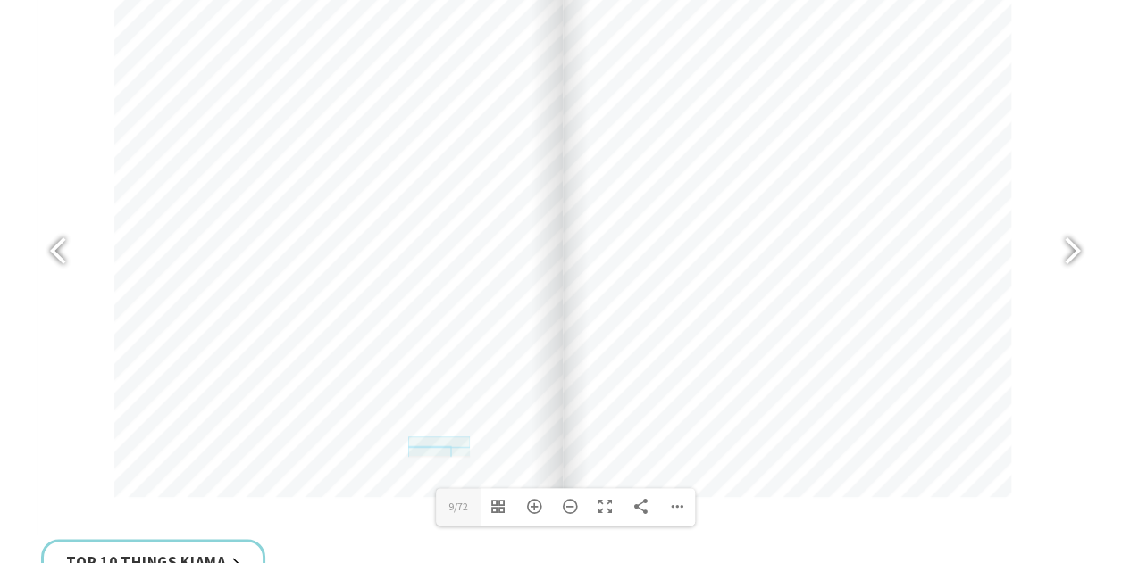
scroll to position [821, 0]
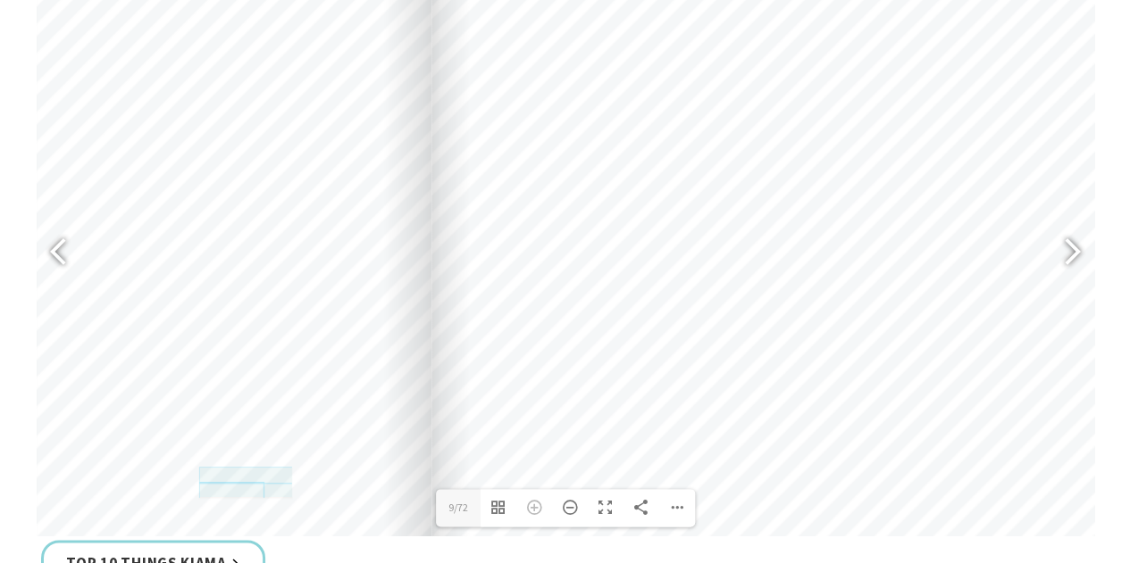
drag, startPoint x: 799, startPoint y: 419, endPoint x: 706, endPoint y: 420, distance: 92.9
click at [706, 420] on div at bounding box center [767, 82] width 672 height 952
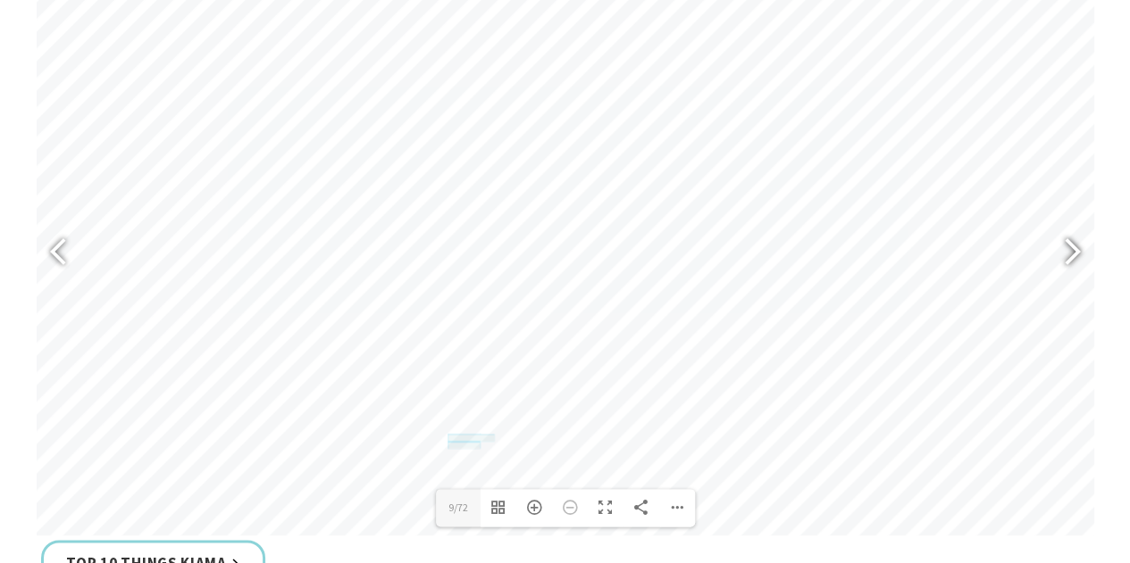
click at [1055, 246] on div at bounding box center [1064, 253] width 41 height 65
click at [1069, 247] on div at bounding box center [1064, 253] width 41 height 65
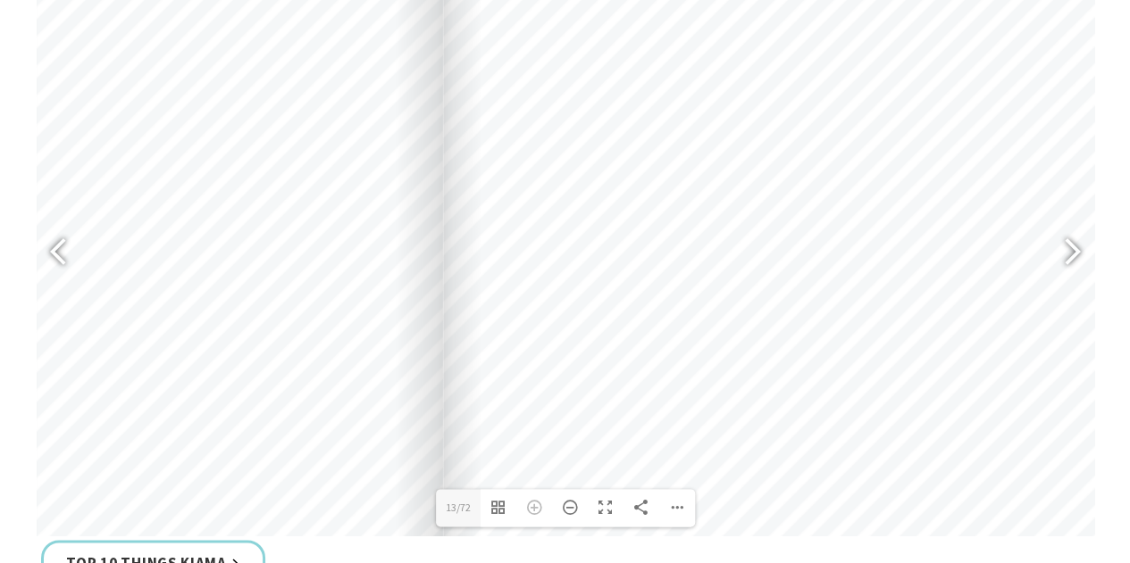
drag, startPoint x: 680, startPoint y: 125, endPoint x: 641, endPoint y: 235, distance: 116.3
click at [641, 235] on div at bounding box center [779, 466] width 672 height 952
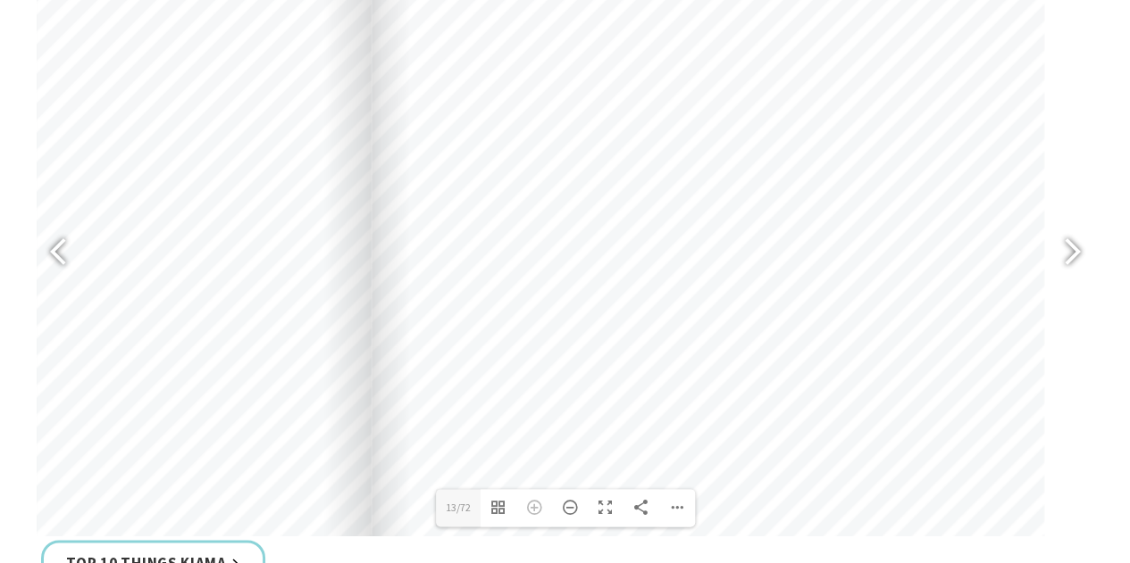
drag, startPoint x: 795, startPoint y: 212, endPoint x: 722, endPoint y: 135, distance: 105.5
click at [722, 135] on div at bounding box center [707, 386] width 672 height 952
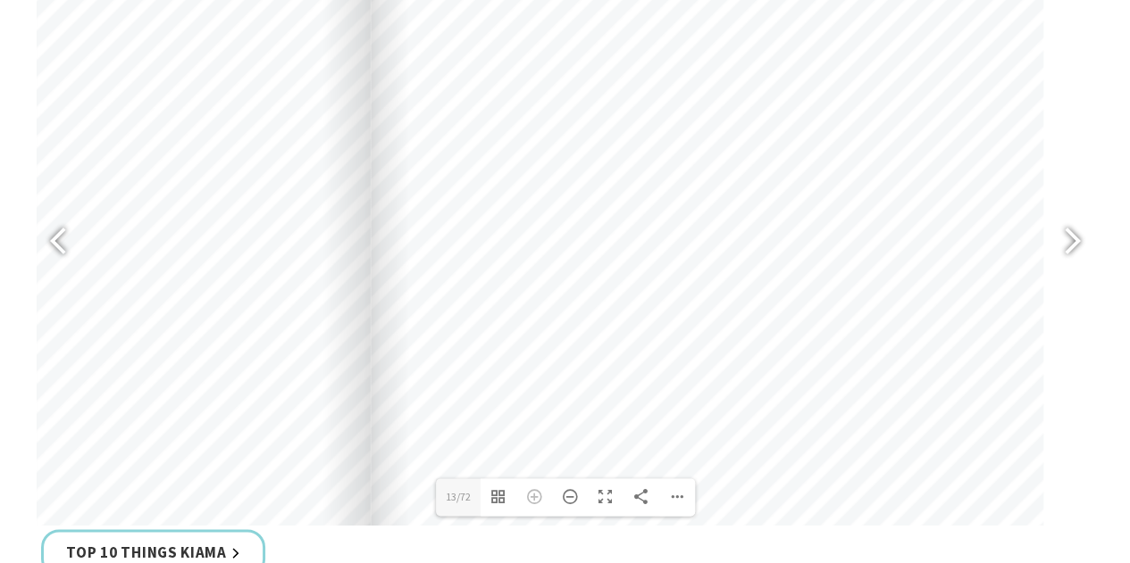
scroll to position [828, 0]
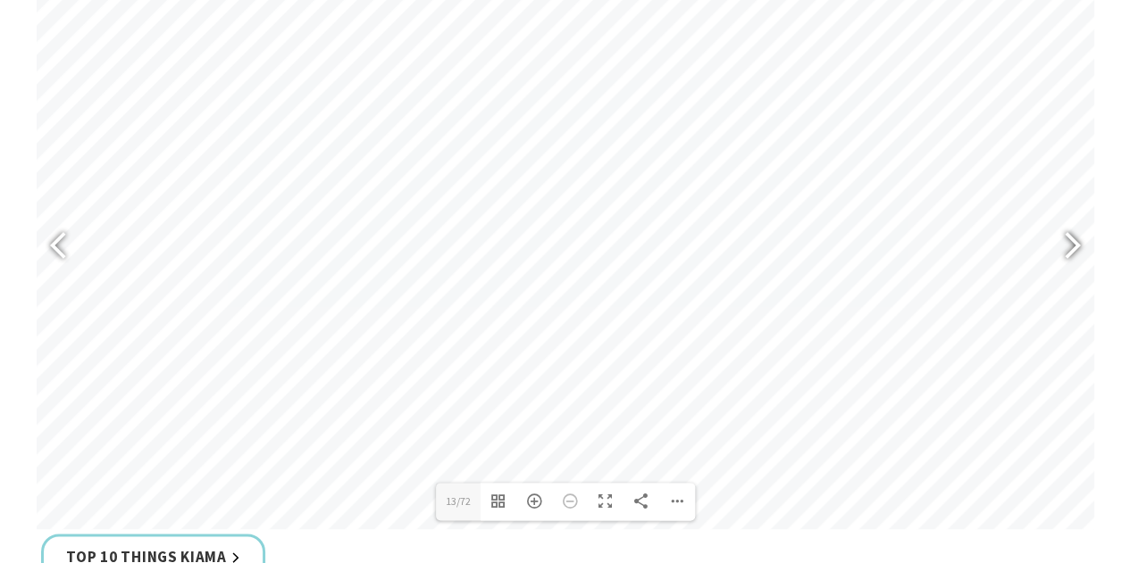
click at [1061, 243] on div at bounding box center [1064, 247] width 41 height 65
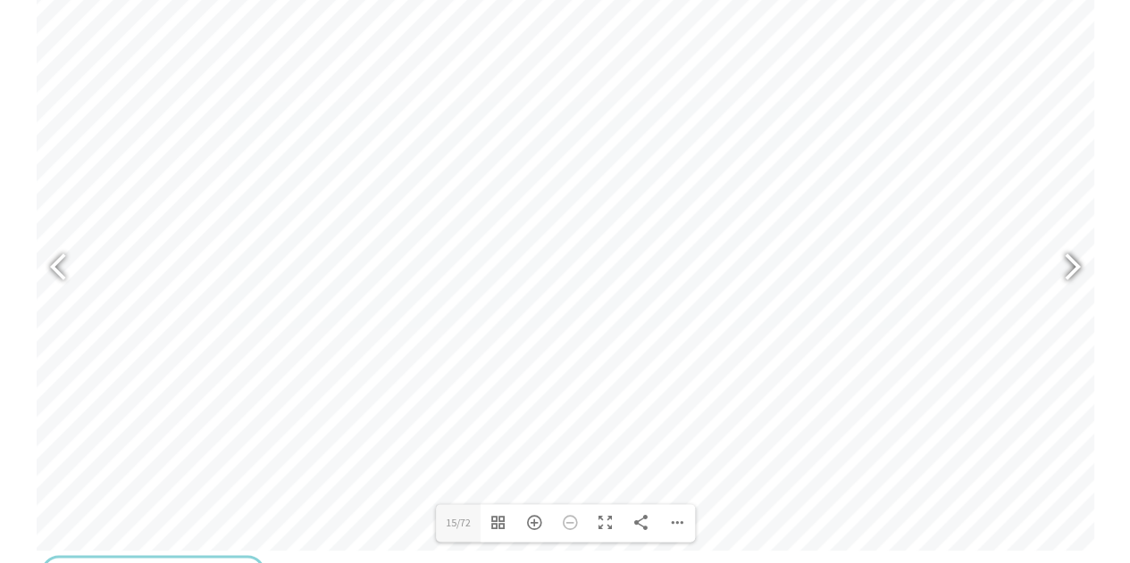
scroll to position [807, 0]
click at [1053, 258] on div at bounding box center [1064, 268] width 41 height 65
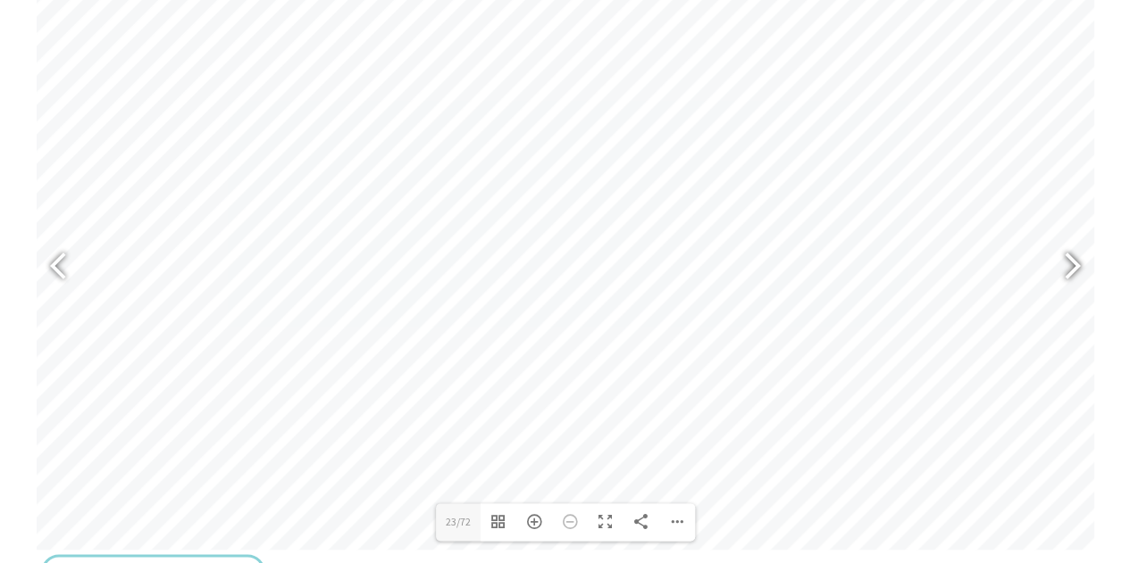
click at [1053, 258] on div at bounding box center [1064, 268] width 41 height 65
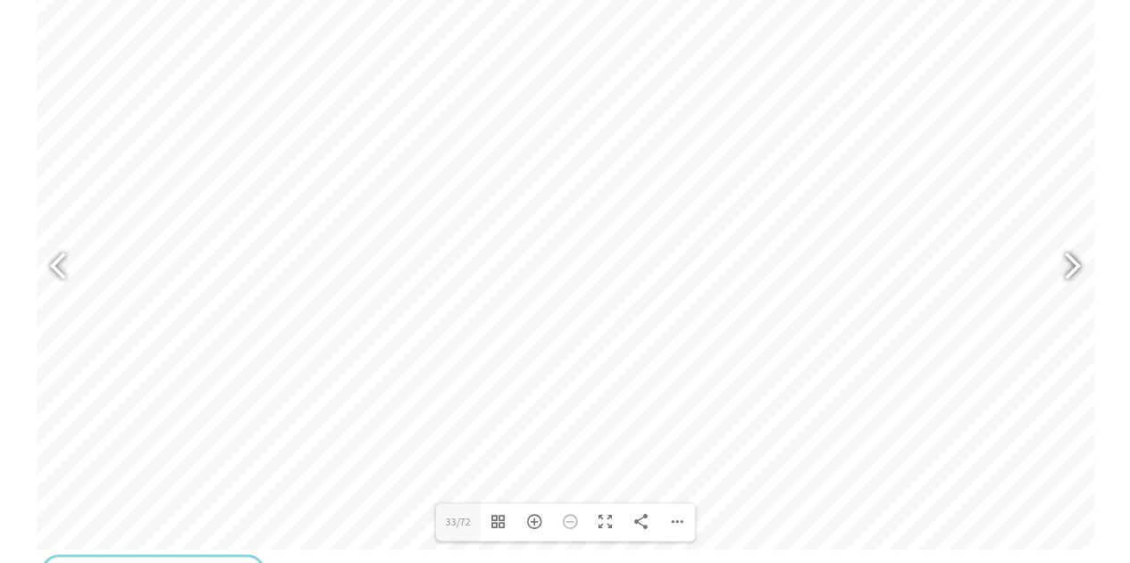
click at [1076, 260] on div at bounding box center [1064, 268] width 41 height 65
click at [1080, 254] on div at bounding box center [1064, 268] width 41 height 65
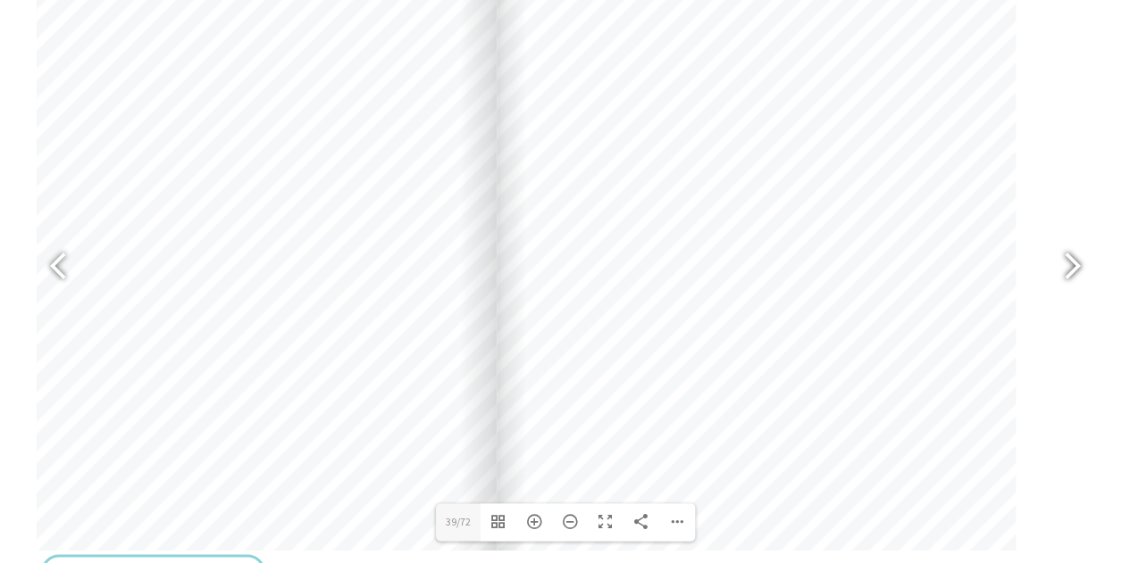
click at [1068, 272] on div at bounding box center [1064, 268] width 41 height 65
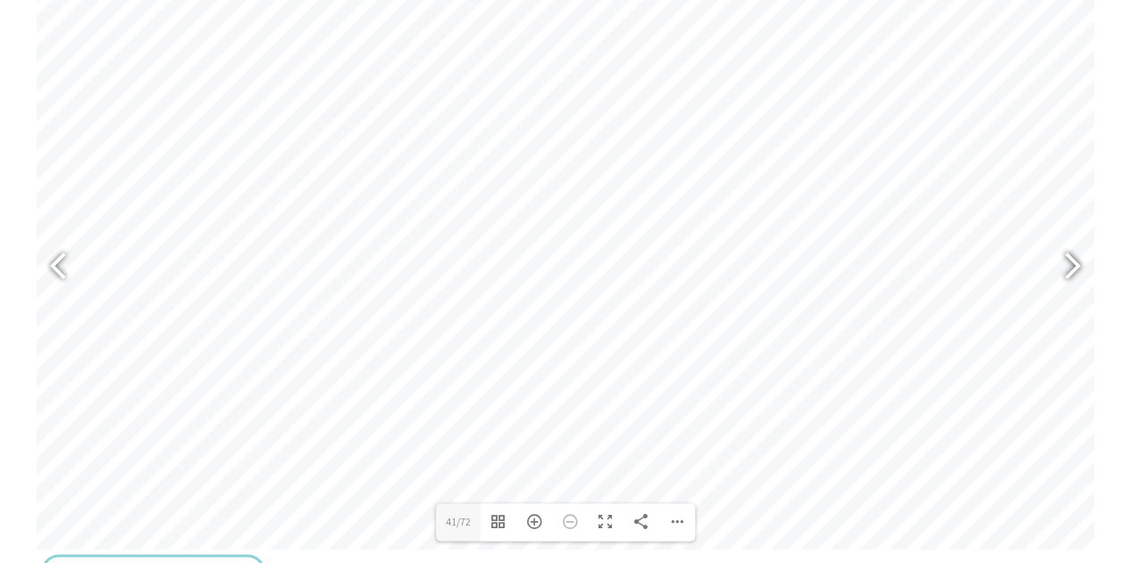
click at [1072, 267] on div at bounding box center [1064, 268] width 41 height 65
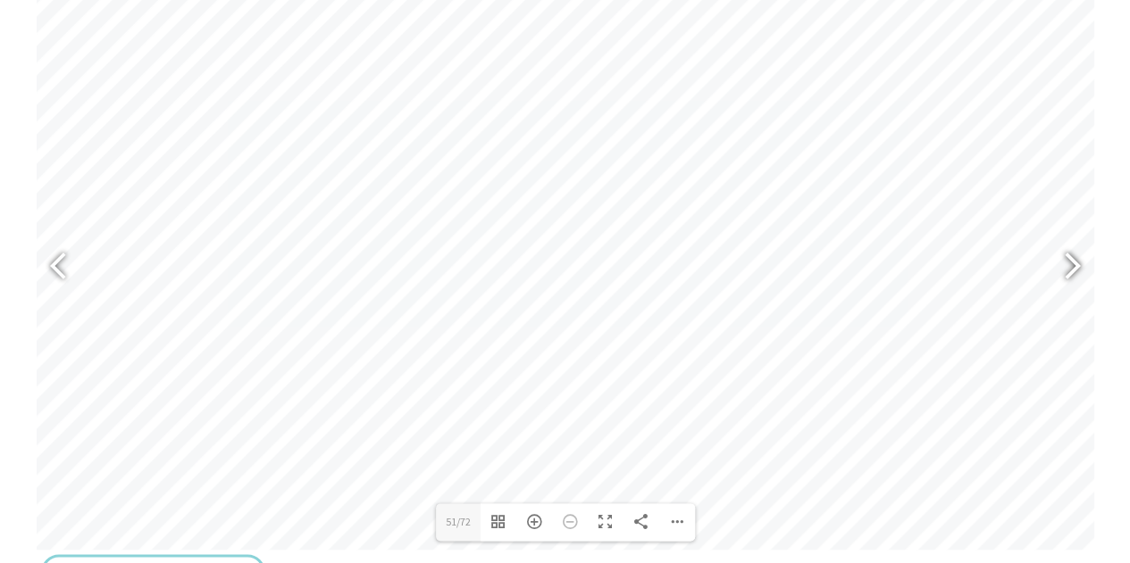
click at [1072, 267] on div at bounding box center [1064, 268] width 41 height 65
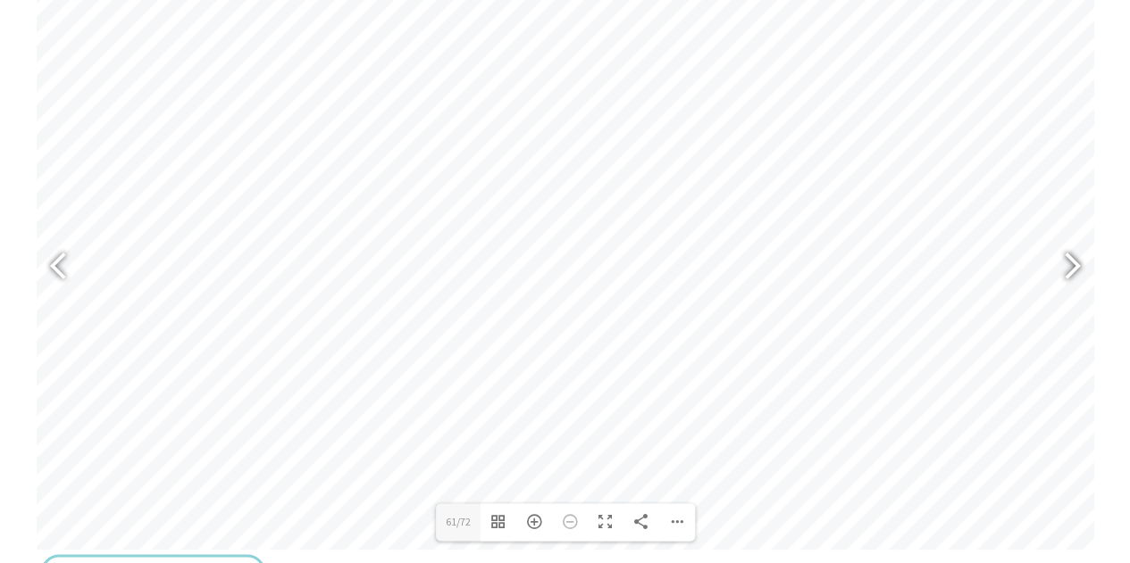
click at [1072, 267] on div at bounding box center [1064, 268] width 41 height 65
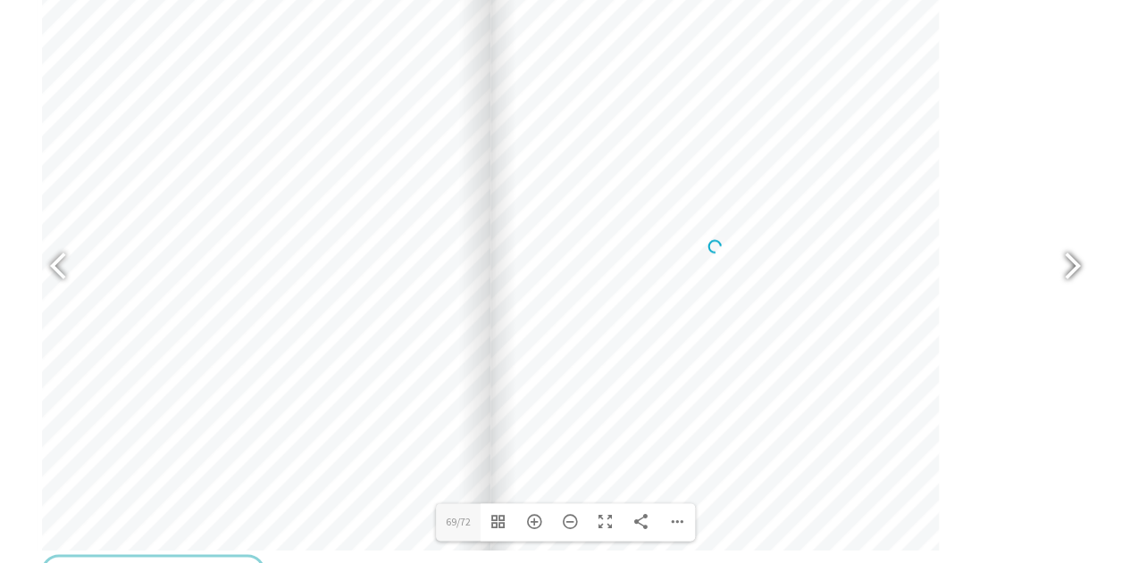
scroll to position [931, 0]
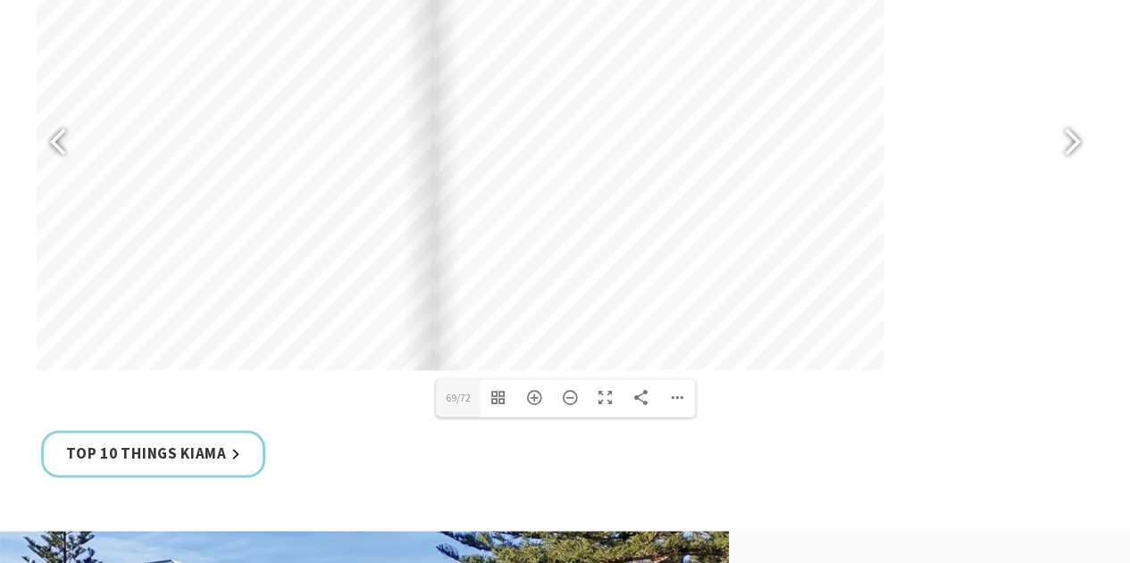
drag, startPoint x: 713, startPoint y: 338, endPoint x: 657, endPoint y: 258, distance: 96.9
click at [657, 258] on div at bounding box center [659, 53] width 448 height 635
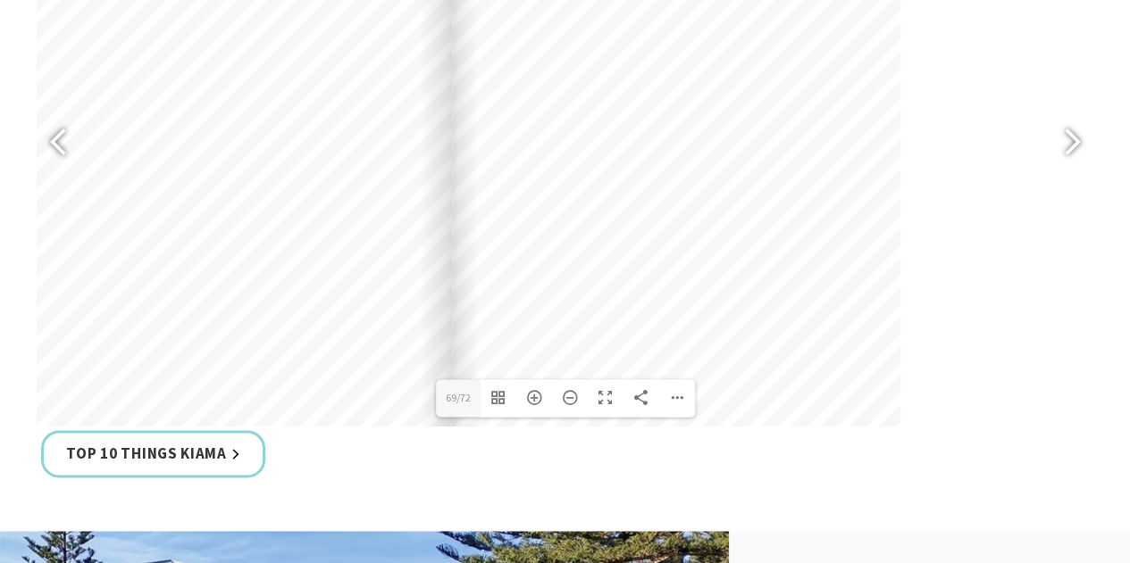
drag, startPoint x: 728, startPoint y: 245, endPoint x: 730, endPoint y: 516, distance: 271.5
click at [730, 516] on section "The 2025 Kiama Visitor Guide is the must-have handbook for visitors, highlighti…" at bounding box center [565, 90] width 1130 height 882
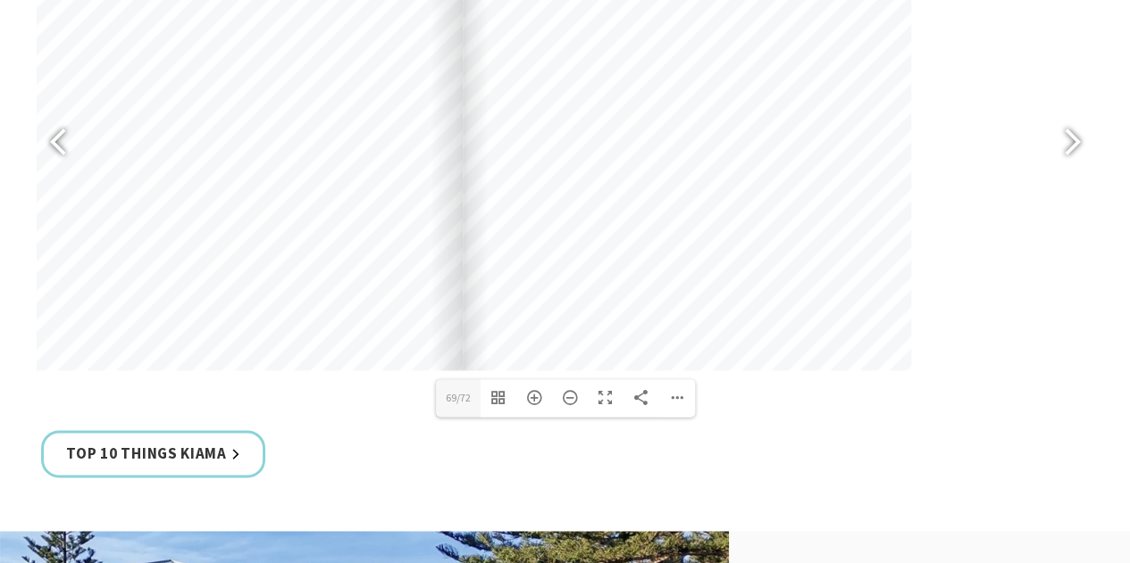
click at [755, 271] on div at bounding box center [687, 53] width 448 height 635
click at [1083, 147] on div at bounding box center [1064, 144] width 41 height 65
type input "71"
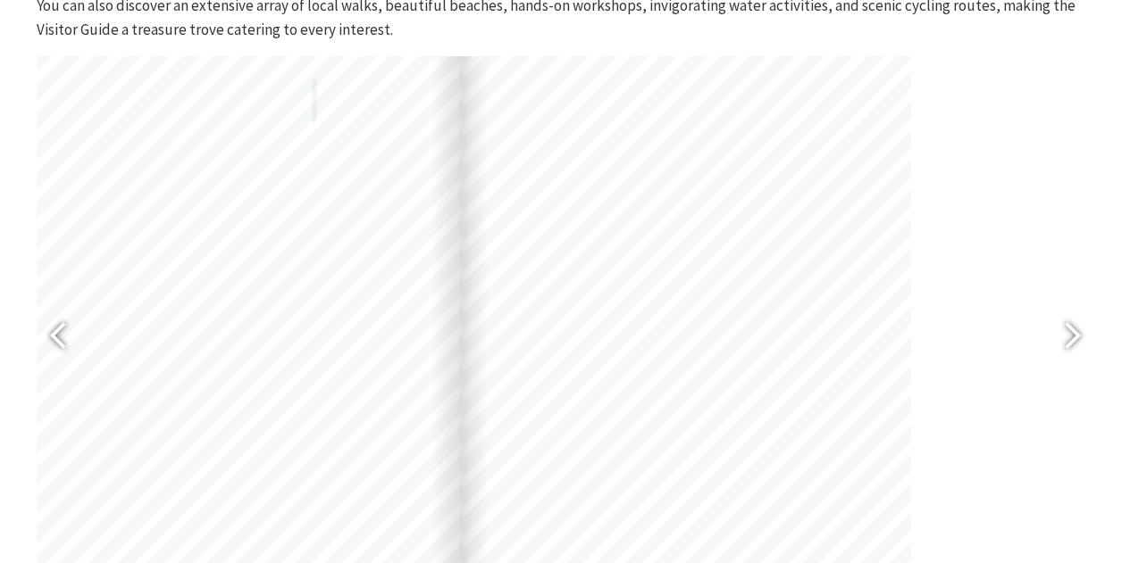
scroll to position [736, 0]
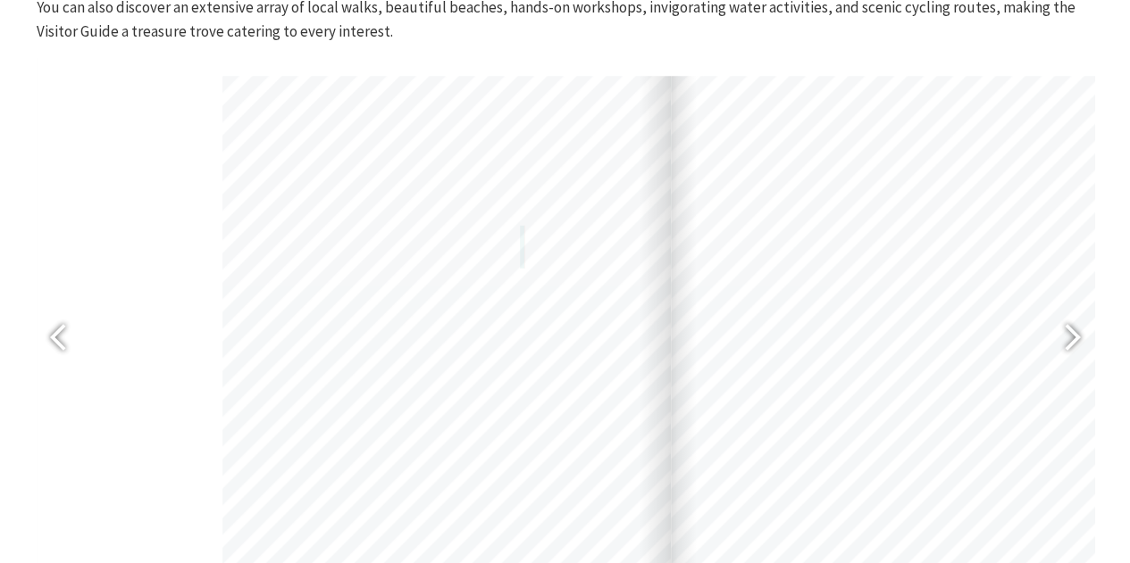
drag, startPoint x: 270, startPoint y: 185, endPoint x: 478, endPoint y: 379, distance: 284.3
click at [478, 379] on div "For train times, visit www.transportnsw.info" at bounding box center [446, 393] width 448 height 635
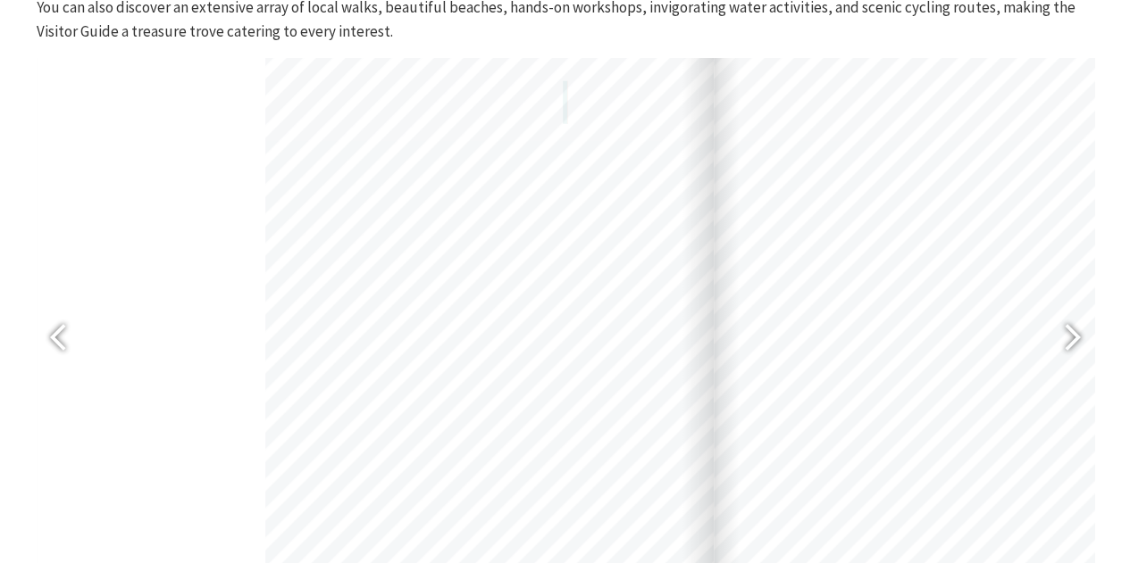
drag, startPoint x: 471, startPoint y: 369, endPoint x: 514, endPoint y: 189, distance: 184.5
click at [514, 189] on div "For train times, visit www.transportnsw.info" at bounding box center [489, 248] width 448 height 635
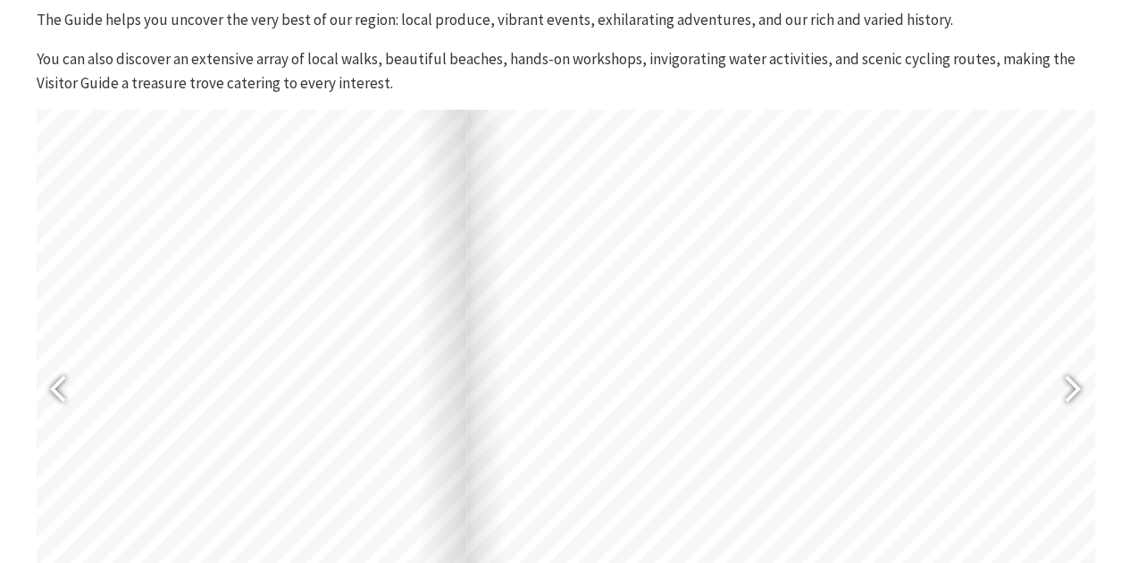
scroll to position [683, 0]
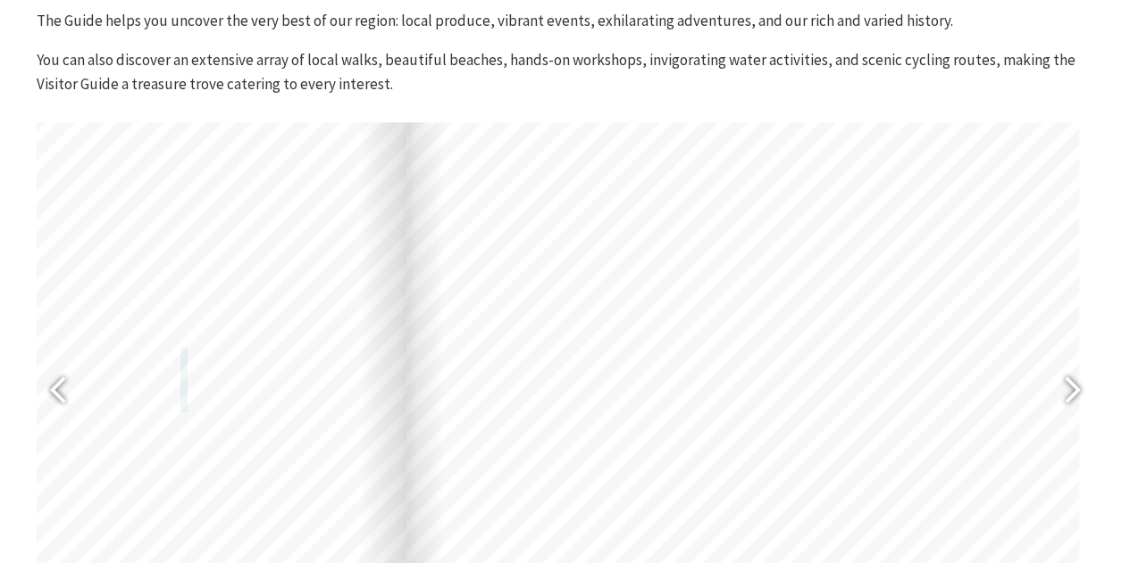
drag, startPoint x: 729, startPoint y: 229, endPoint x: 613, endPoint y: 341, distance: 161.0
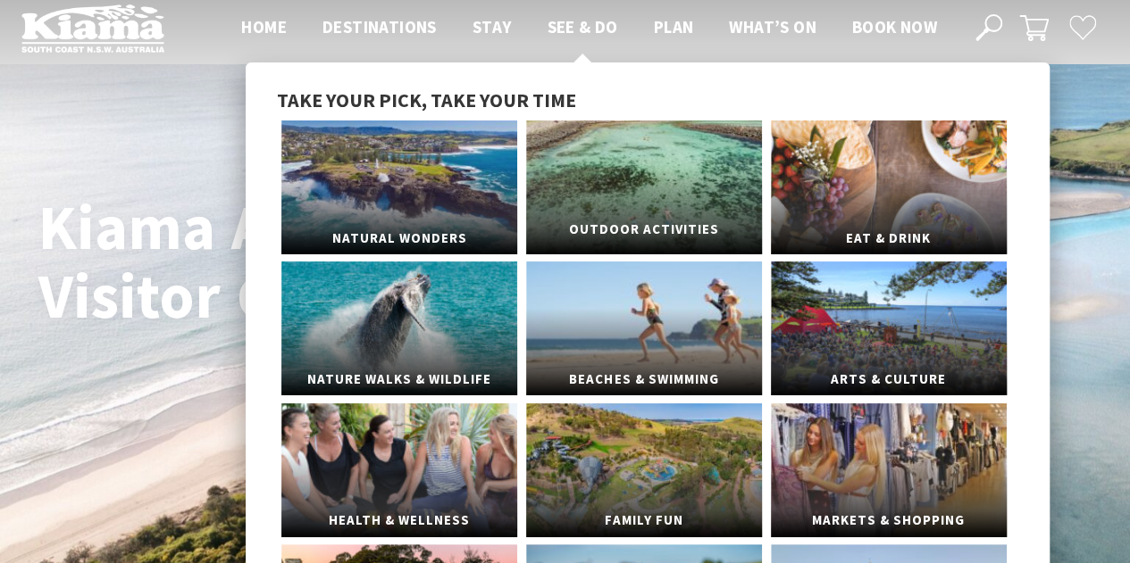
scroll to position [0, 0]
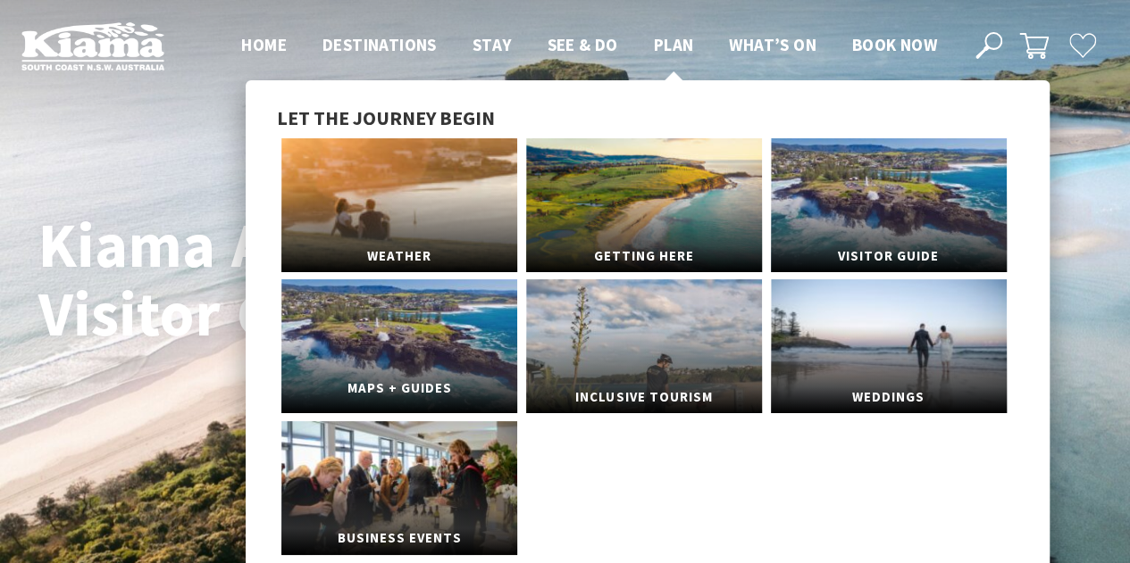
click at [430, 341] on link "Maps + Guides" at bounding box center [399, 346] width 236 height 134
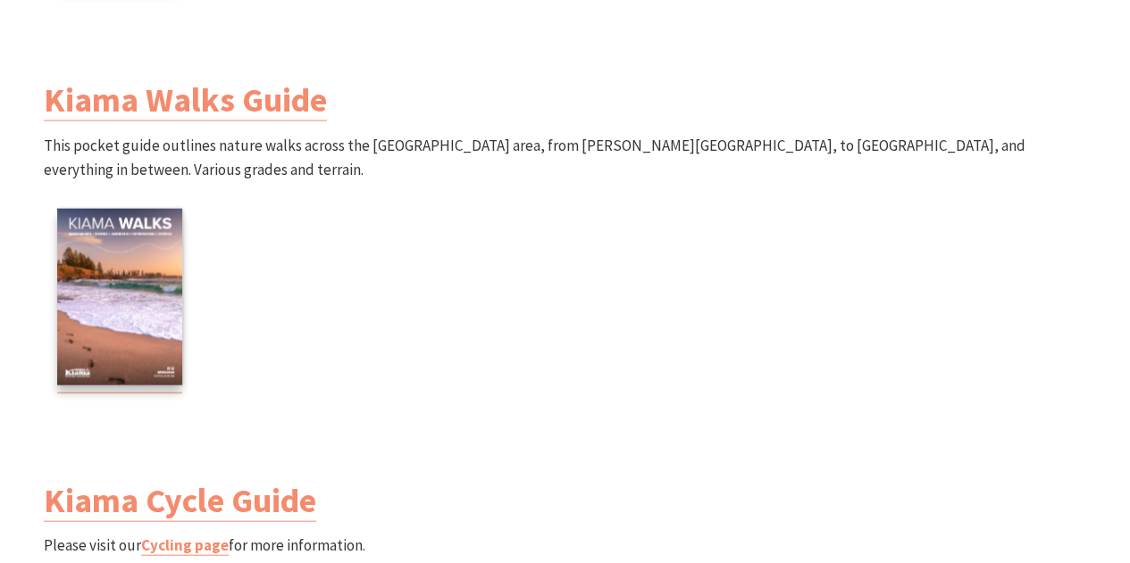
scroll to position [1782, 0]
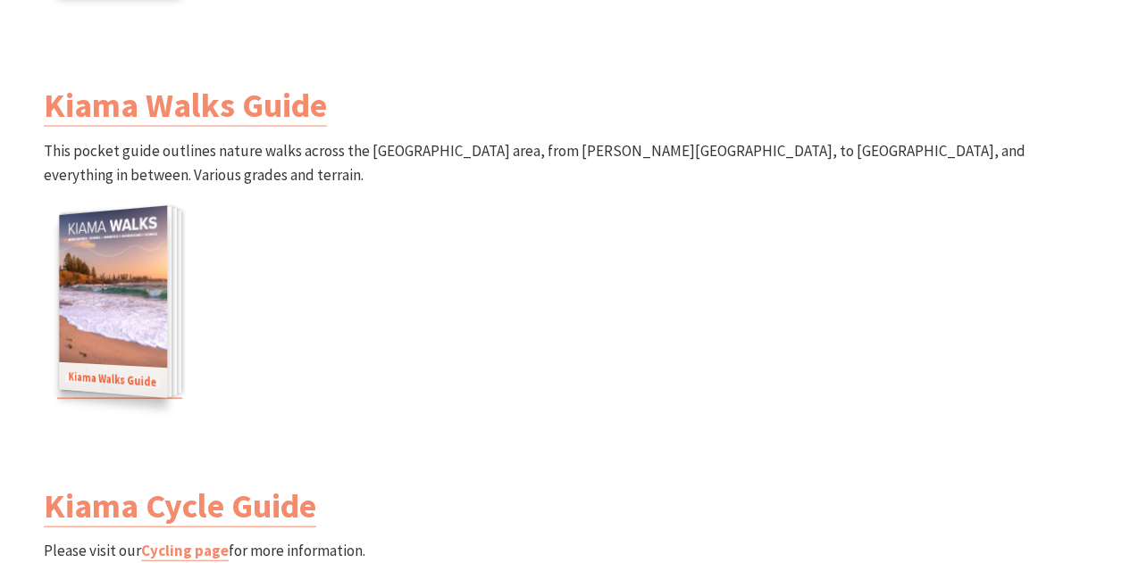
click at [155, 253] on img at bounding box center [113, 302] width 108 height 192
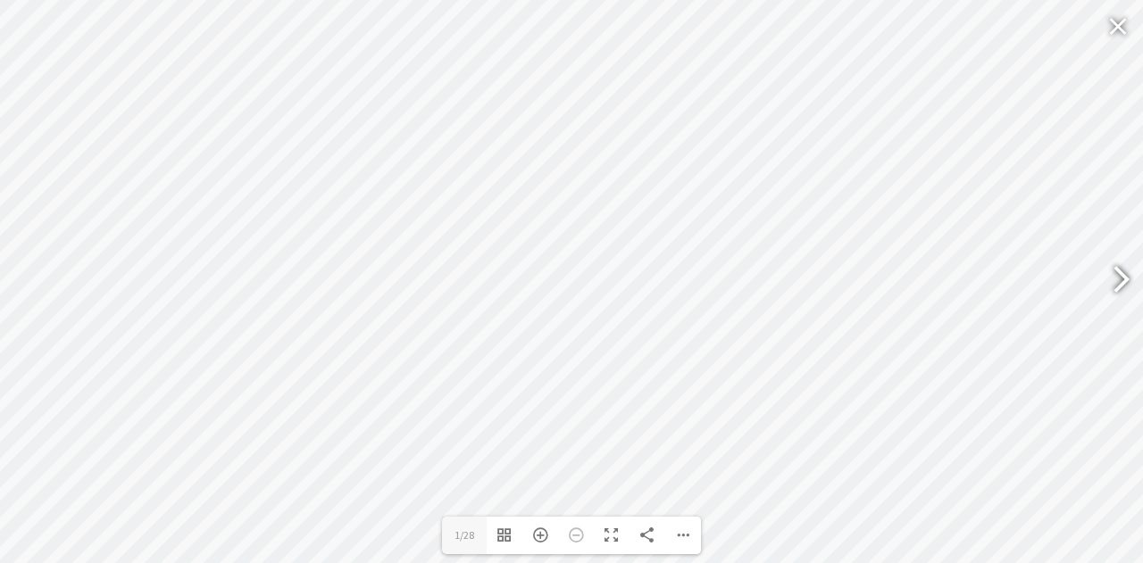
click at [1125, 262] on div at bounding box center [1113, 281] width 41 height 65
click at [1122, 271] on div at bounding box center [1113, 281] width 41 height 65
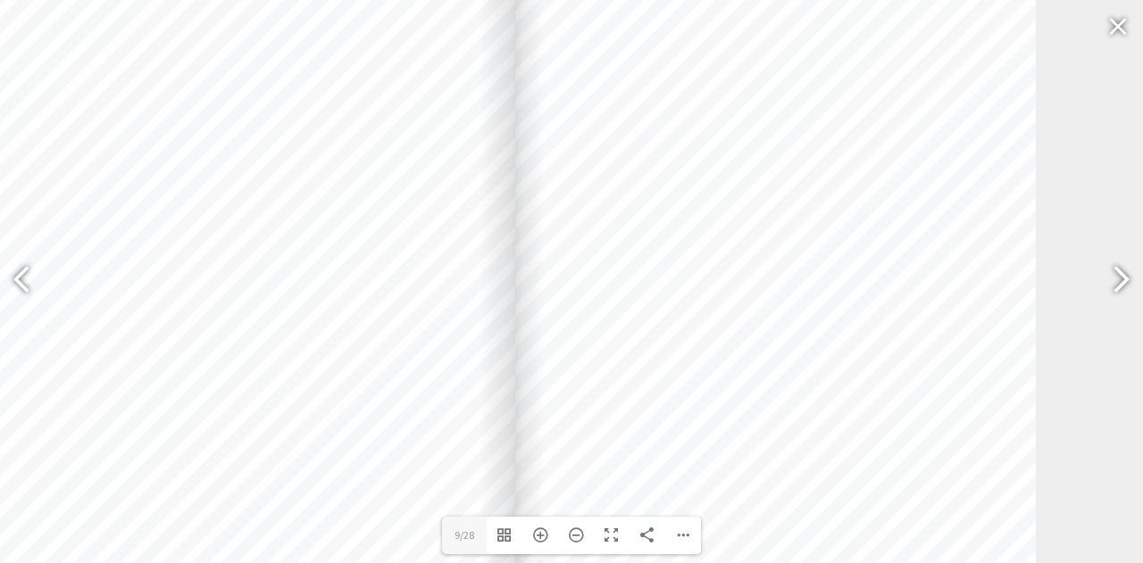
drag, startPoint x: 706, startPoint y: 286, endPoint x: 680, endPoint y: 194, distance: 95.5
click at [680, 194] on div at bounding box center [775, 243] width 521 height 735
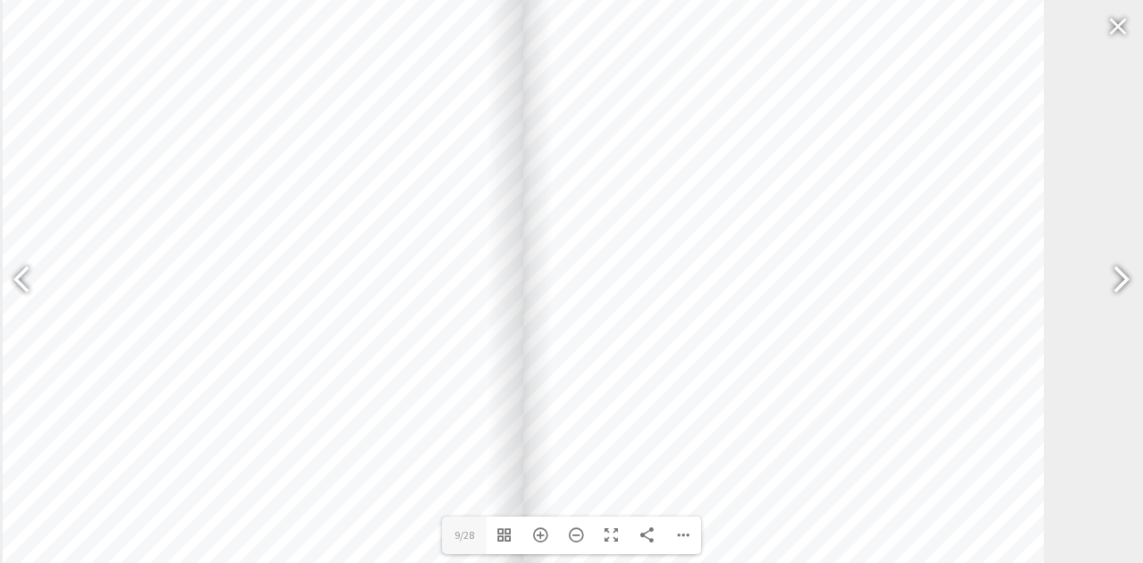
drag, startPoint x: 745, startPoint y: 169, endPoint x: 753, endPoint y: 238, distance: 69.2
click at [753, 238] on div at bounding box center [783, 312] width 521 height 735
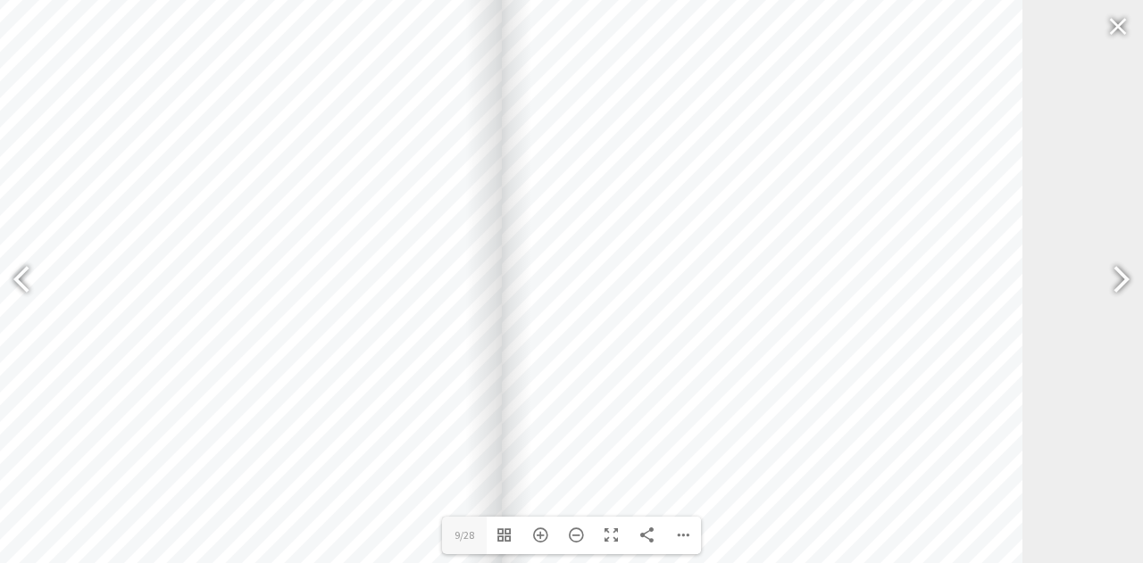
drag, startPoint x: 730, startPoint y: 239, endPoint x: 709, endPoint y: 188, distance: 55.2
click at [709, 188] on div at bounding box center [762, 261] width 521 height 735
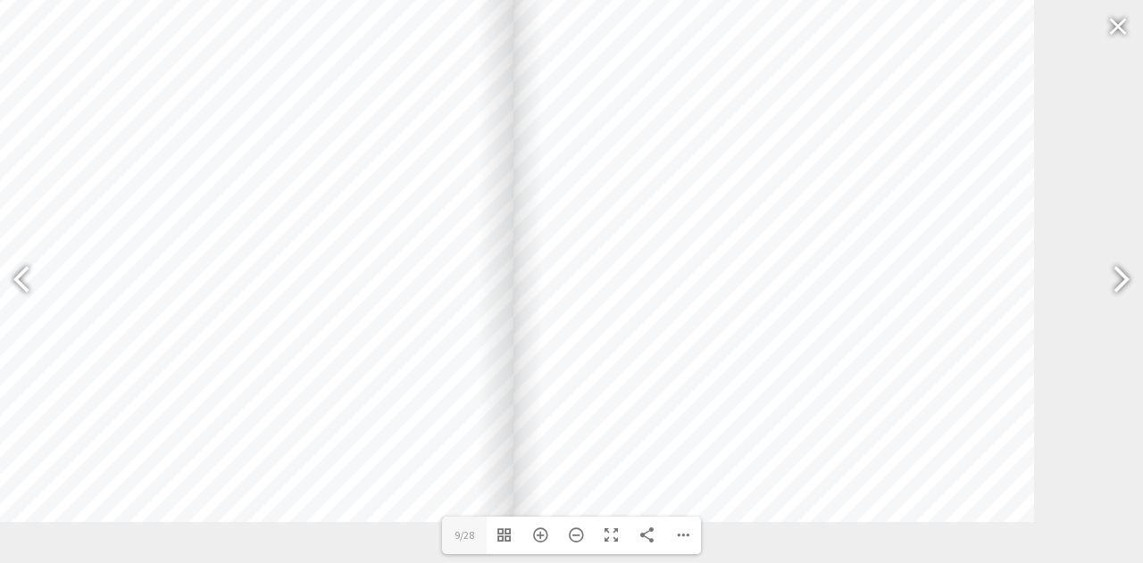
drag, startPoint x: 714, startPoint y: 348, endPoint x: 726, endPoint y: 245, distance: 104.2
click at [726, 245] on div at bounding box center [773, 154] width 521 height 735
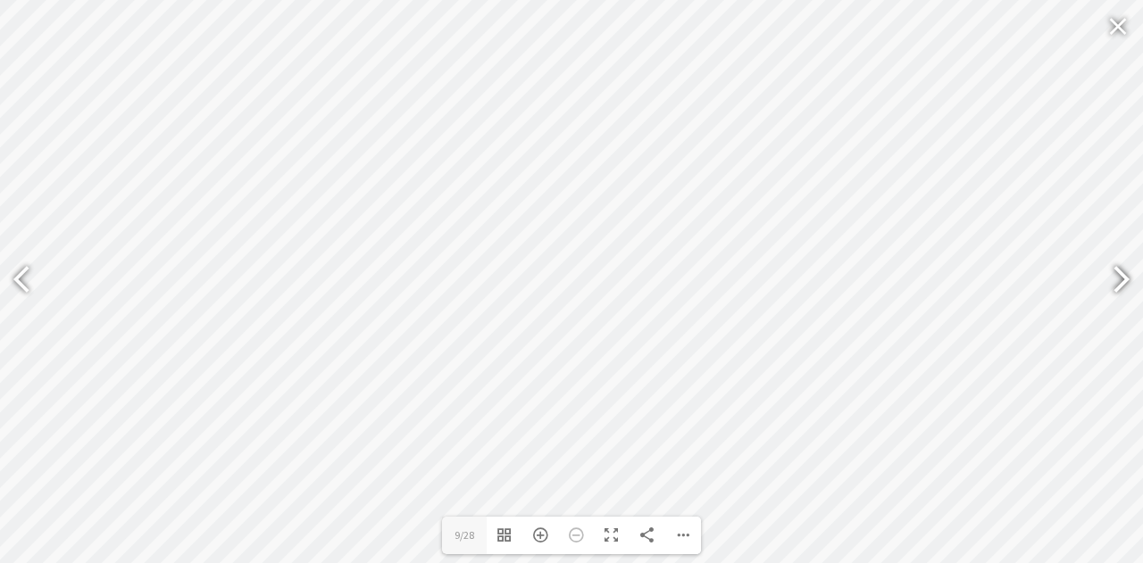
click at [1122, 278] on div at bounding box center [1113, 281] width 41 height 65
click at [30, 290] on div at bounding box center [29, 281] width 41 height 65
click at [1129, 280] on div at bounding box center [1120, 282] width 45 height 89
click at [19, 283] on div at bounding box center [29, 281] width 41 height 65
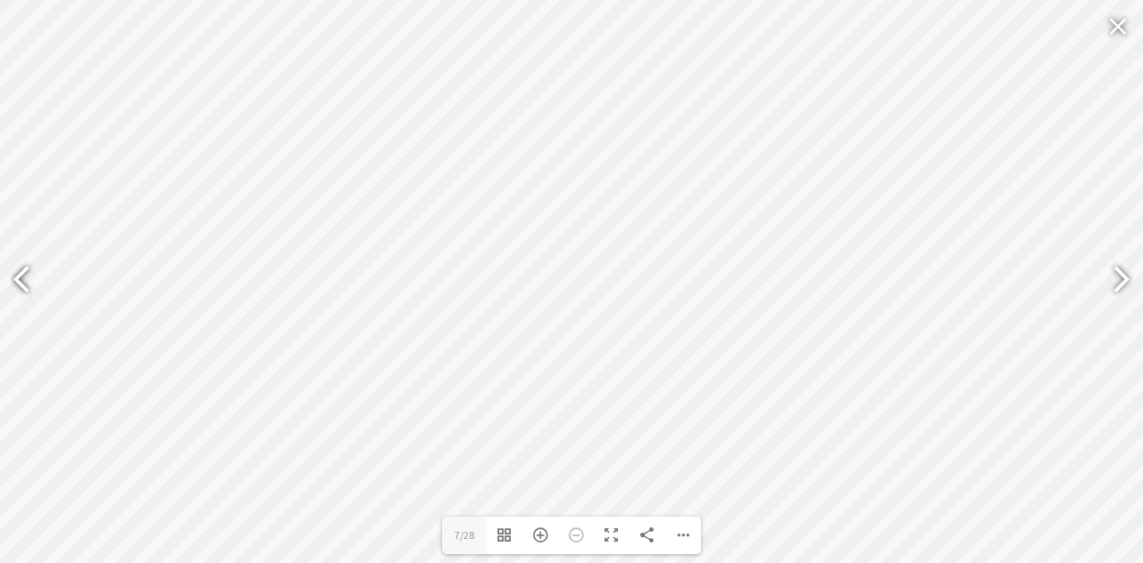
click at [19, 283] on div at bounding box center [29, 281] width 41 height 65
type input "5"
click at [1107, 33] on div at bounding box center [1117, 25] width 41 height 43
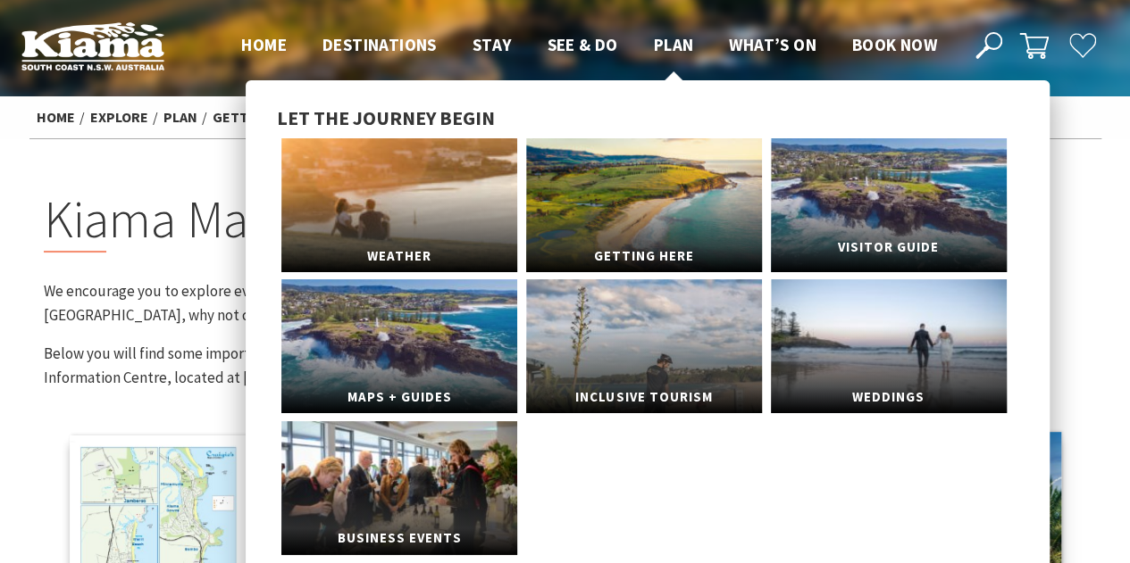
click at [840, 196] on link "Visitor Guide" at bounding box center [889, 205] width 236 height 134
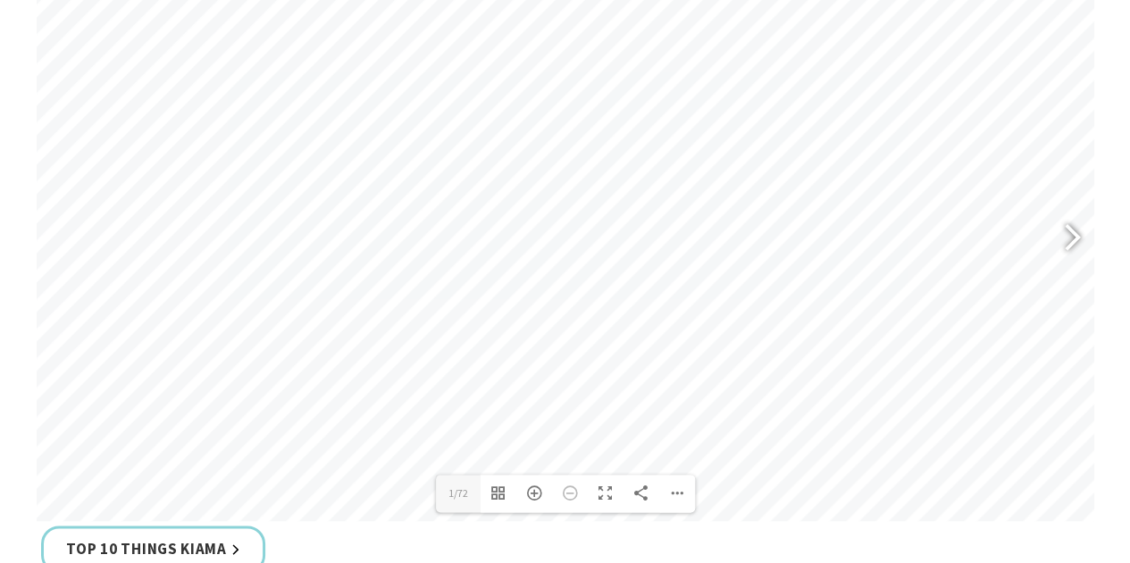
scroll to position [837, 0]
click at [1064, 233] on div at bounding box center [1064, 238] width 41 height 65
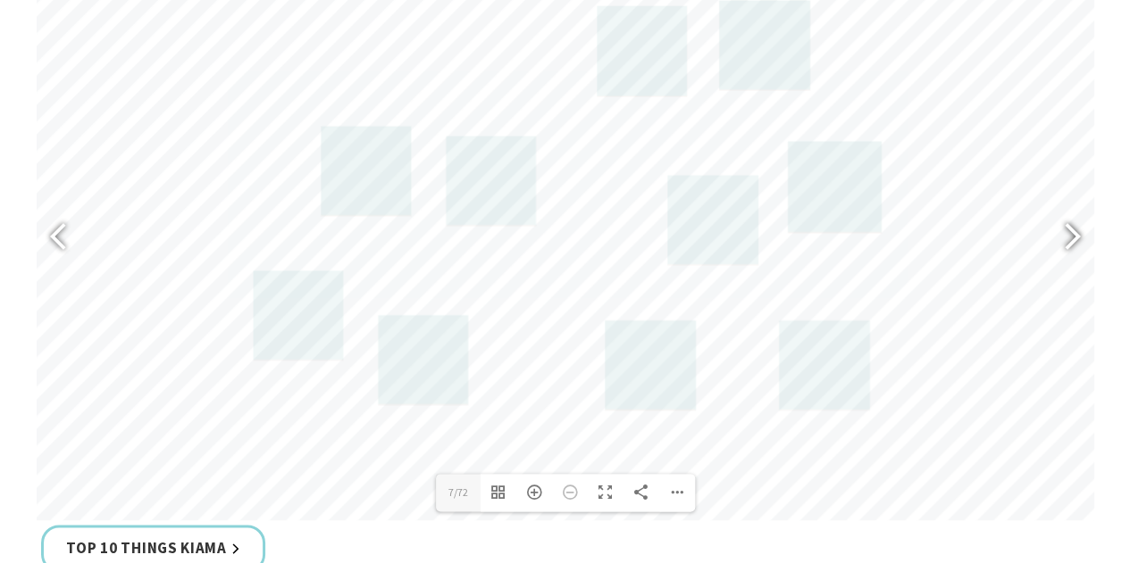
click at [1064, 233] on div at bounding box center [1064, 238] width 41 height 65
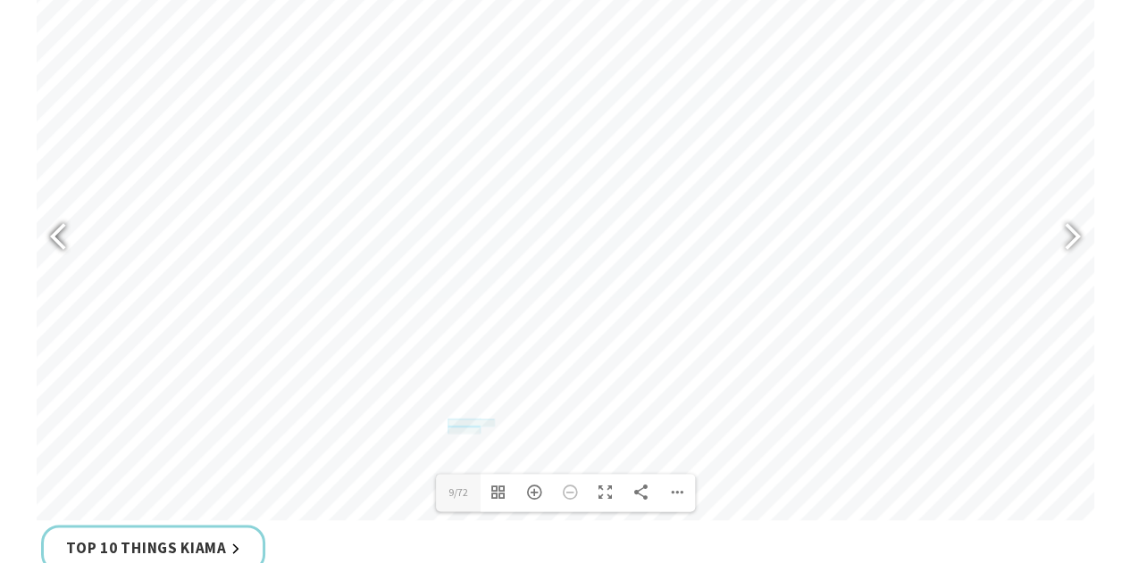
click at [68, 234] on div at bounding box center [66, 238] width 41 height 65
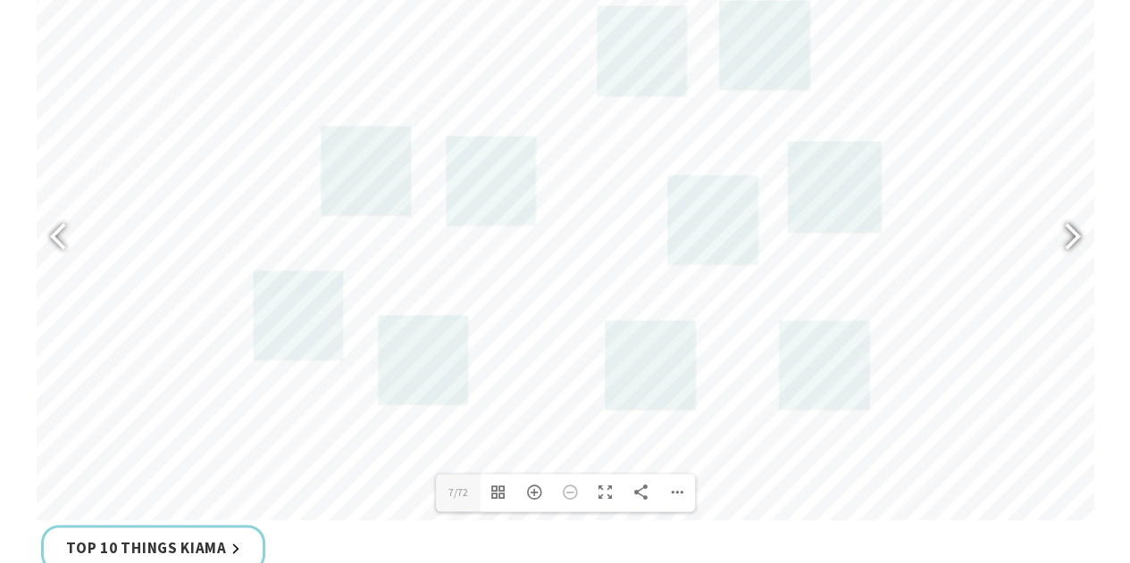
click at [1065, 229] on div at bounding box center [1064, 238] width 41 height 65
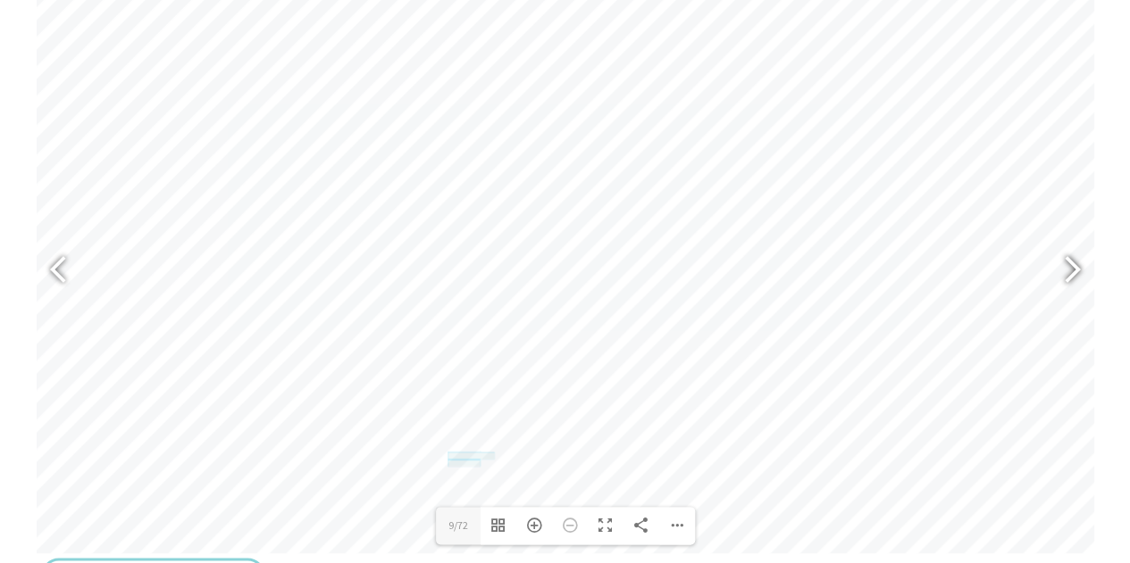
scroll to position [802, 0]
click at [1068, 279] on div at bounding box center [1064, 273] width 41 height 65
type input "13"
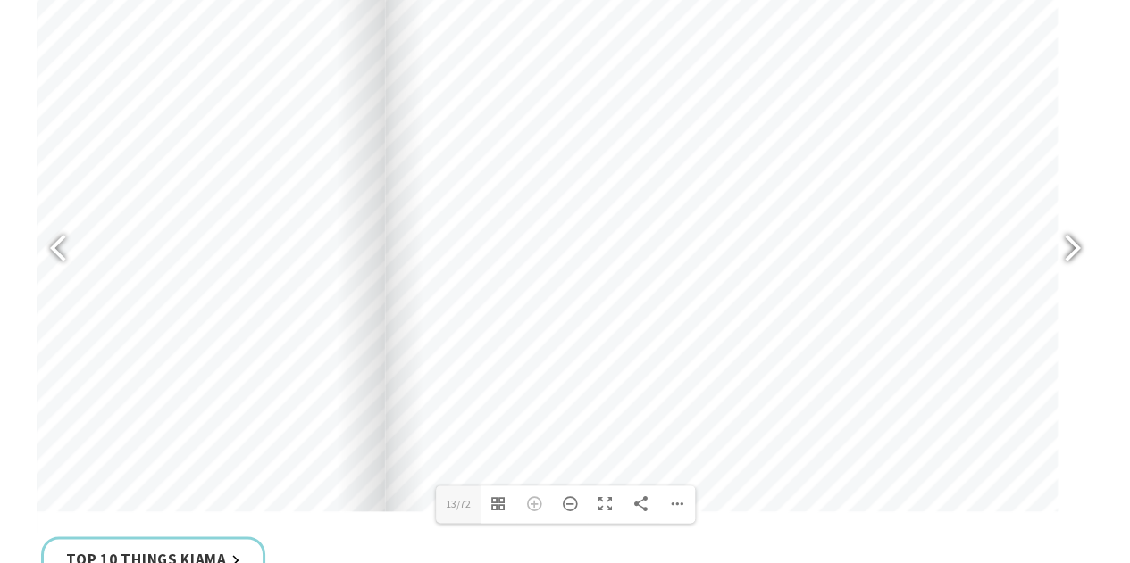
scroll to position [826, 0]
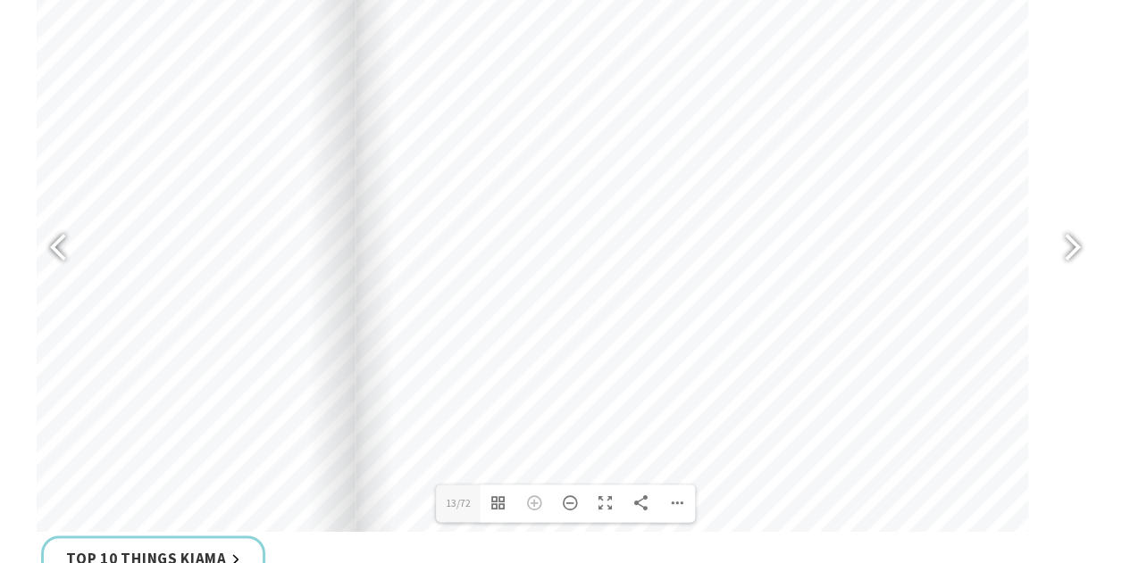
drag, startPoint x: 613, startPoint y: 208, endPoint x: 621, endPoint y: 263, distance: 55.2
click at [621, 263] on div at bounding box center [691, 440] width 672 height 952
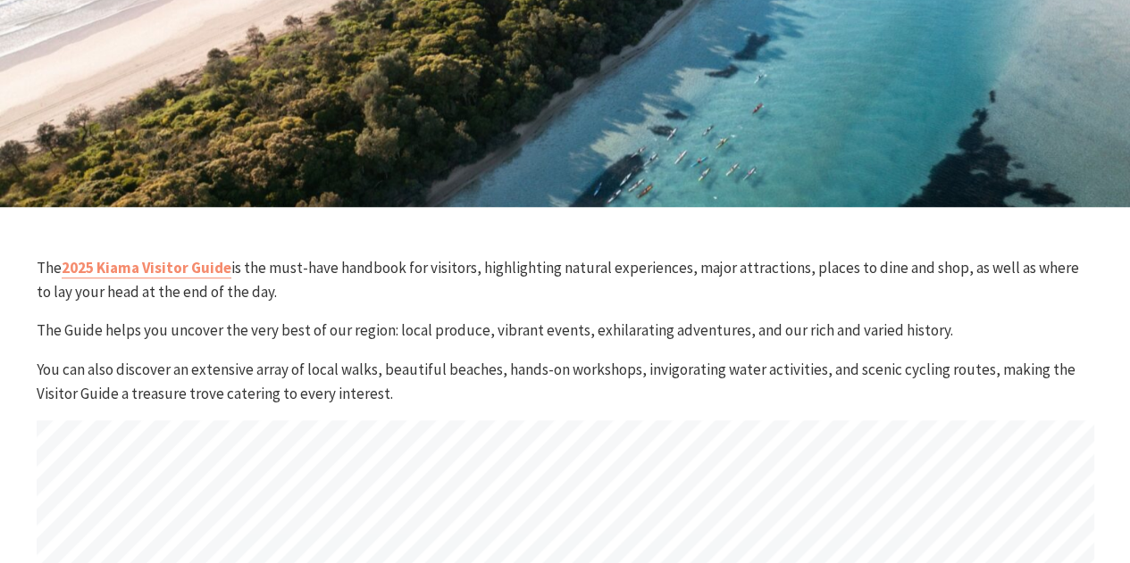
scroll to position [0, 0]
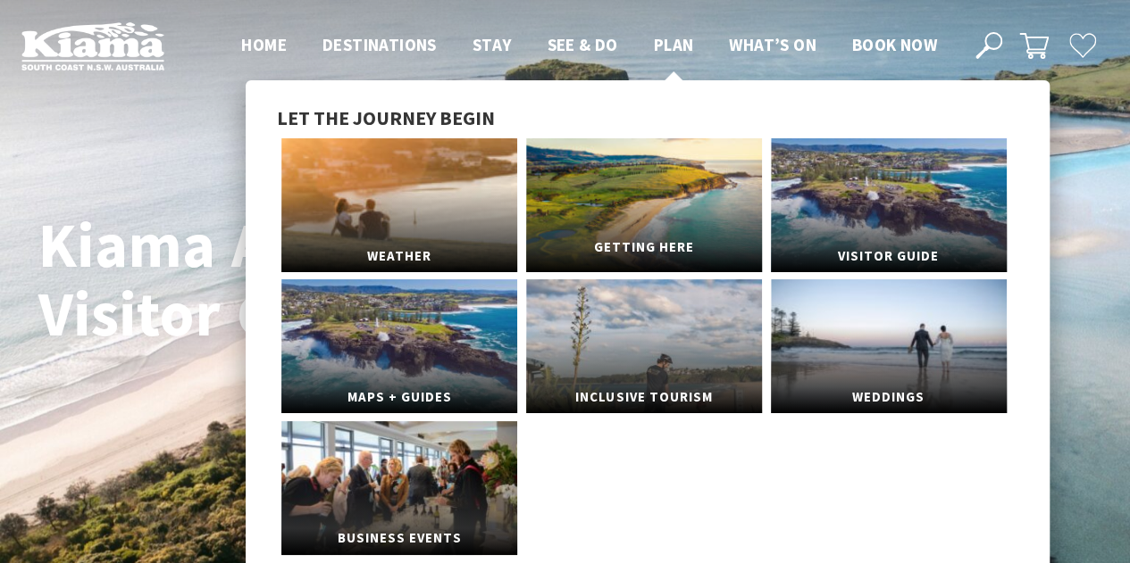
click at [670, 219] on link "Getting Here" at bounding box center [644, 205] width 236 height 134
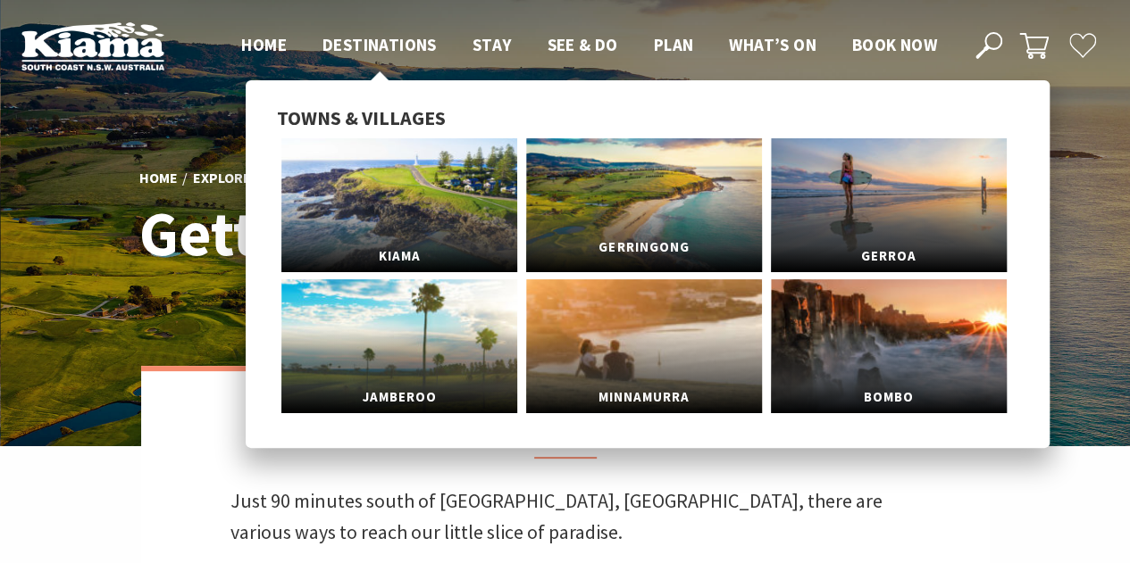
click at [579, 156] on link "Gerringong" at bounding box center [644, 205] width 236 height 134
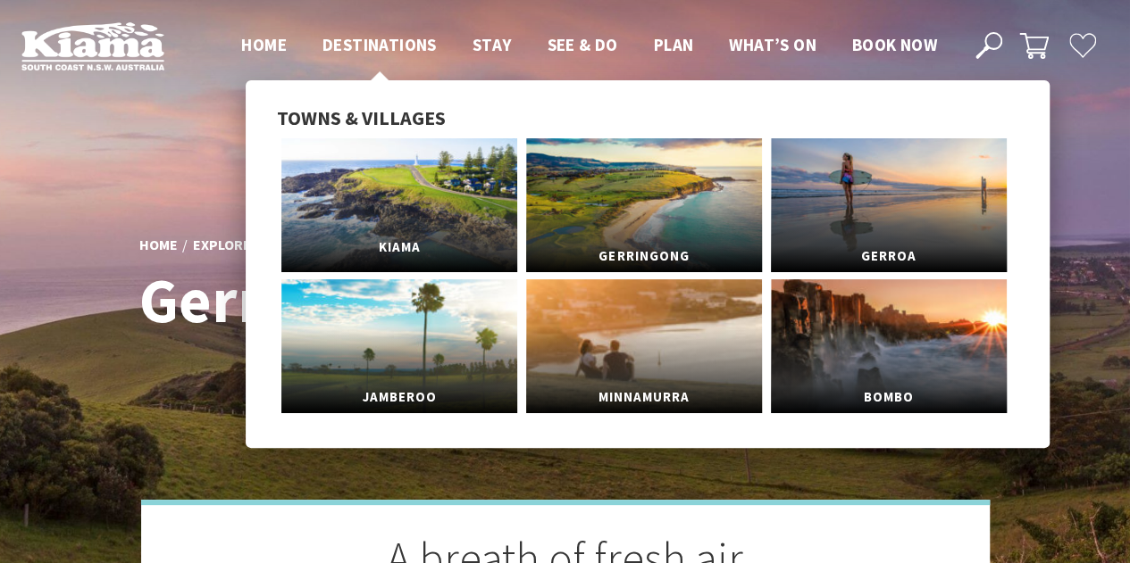
click at [394, 175] on link "Kiama" at bounding box center [399, 205] width 236 height 134
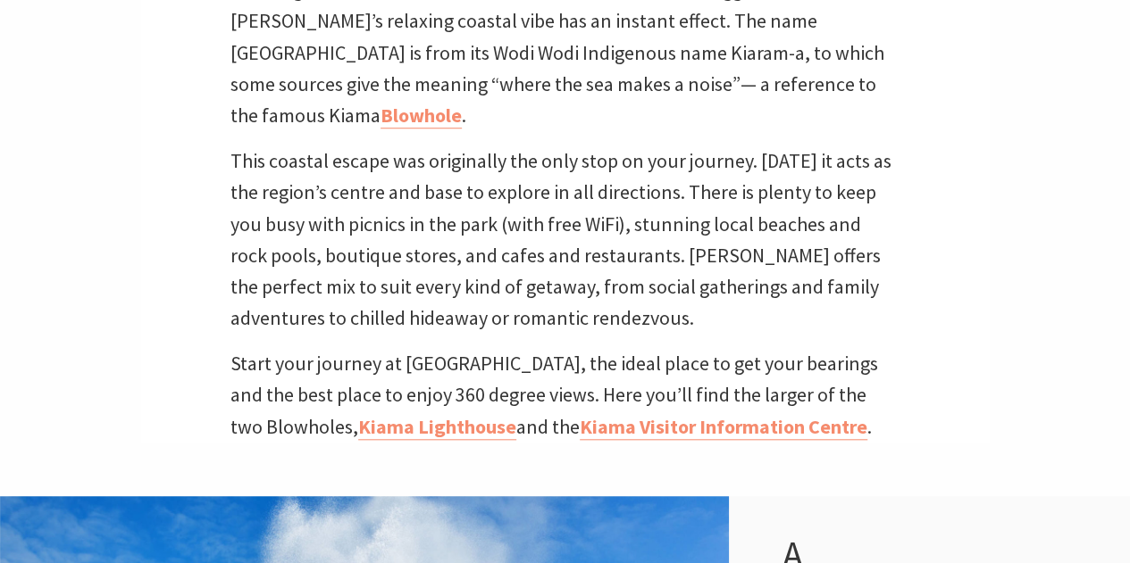
scroll to position [700, 0]
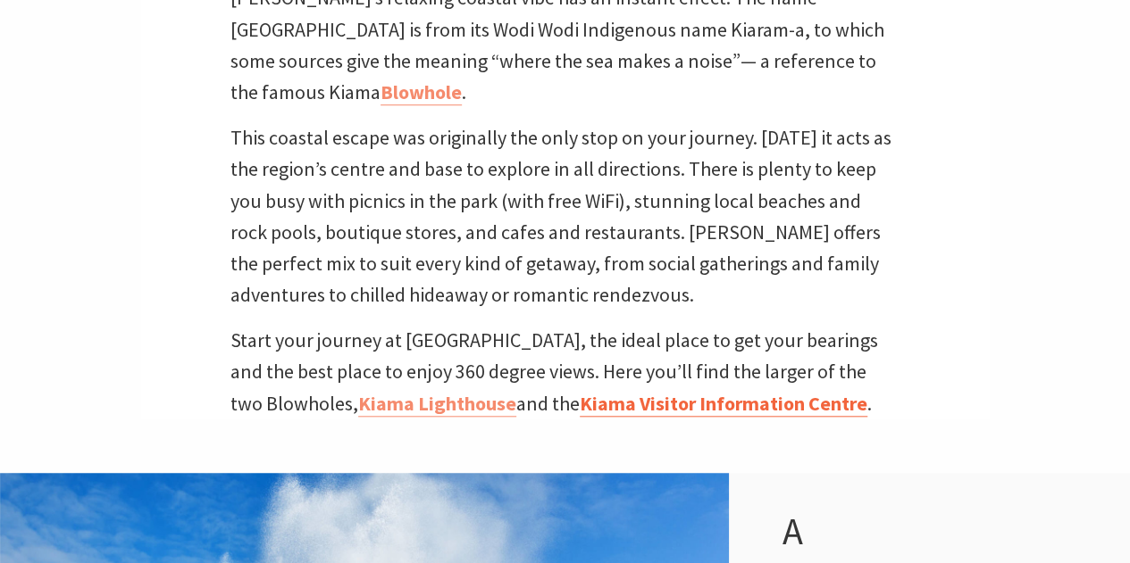
click at [596, 391] on link "Kiama Visitor Information Centre" at bounding box center [724, 404] width 288 height 26
